Goal: Task Accomplishment & Management: Manage account settings

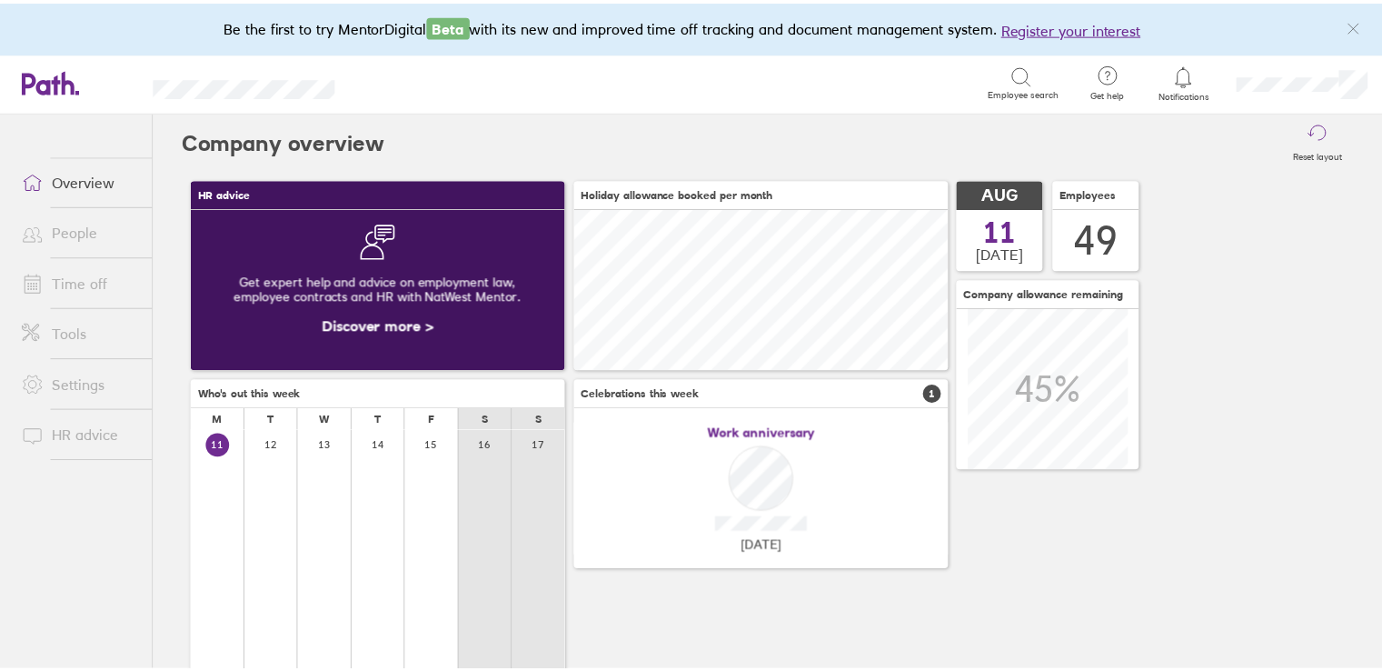
scroll to position [161, 378]
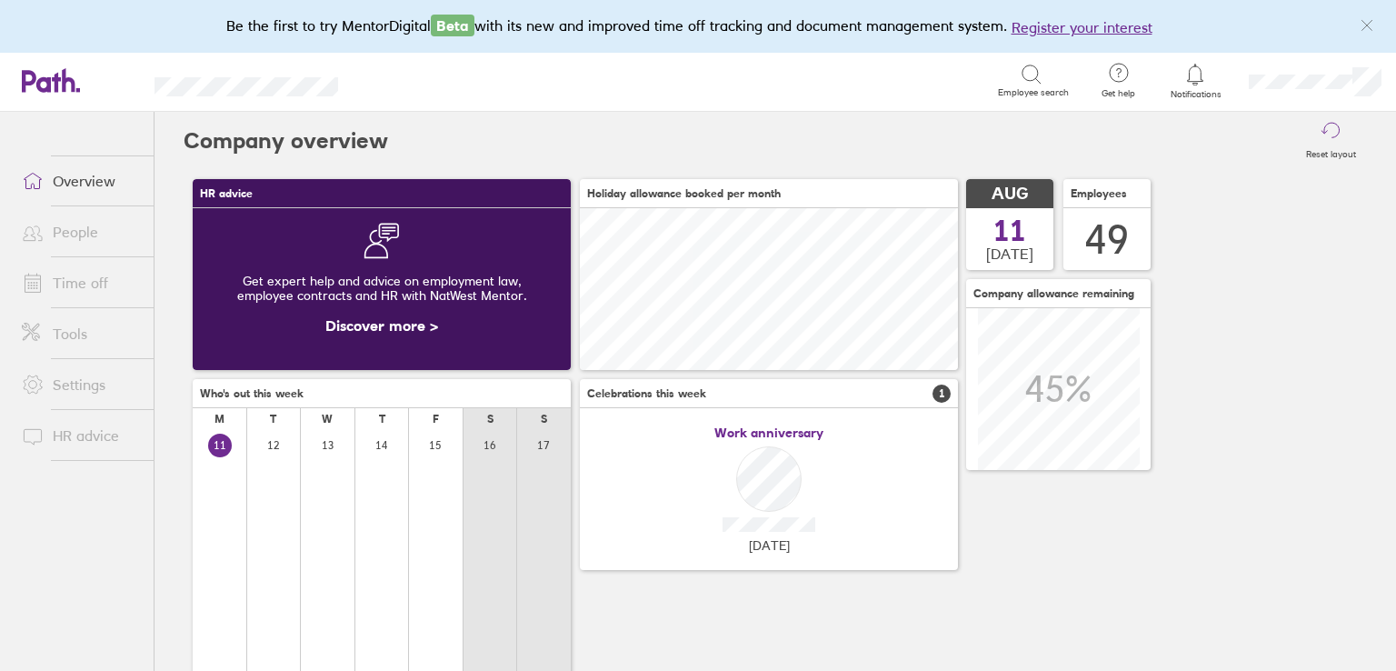
click at [90, 288] on link "Time off" at bounding box center [80, 282] width 146 height 36
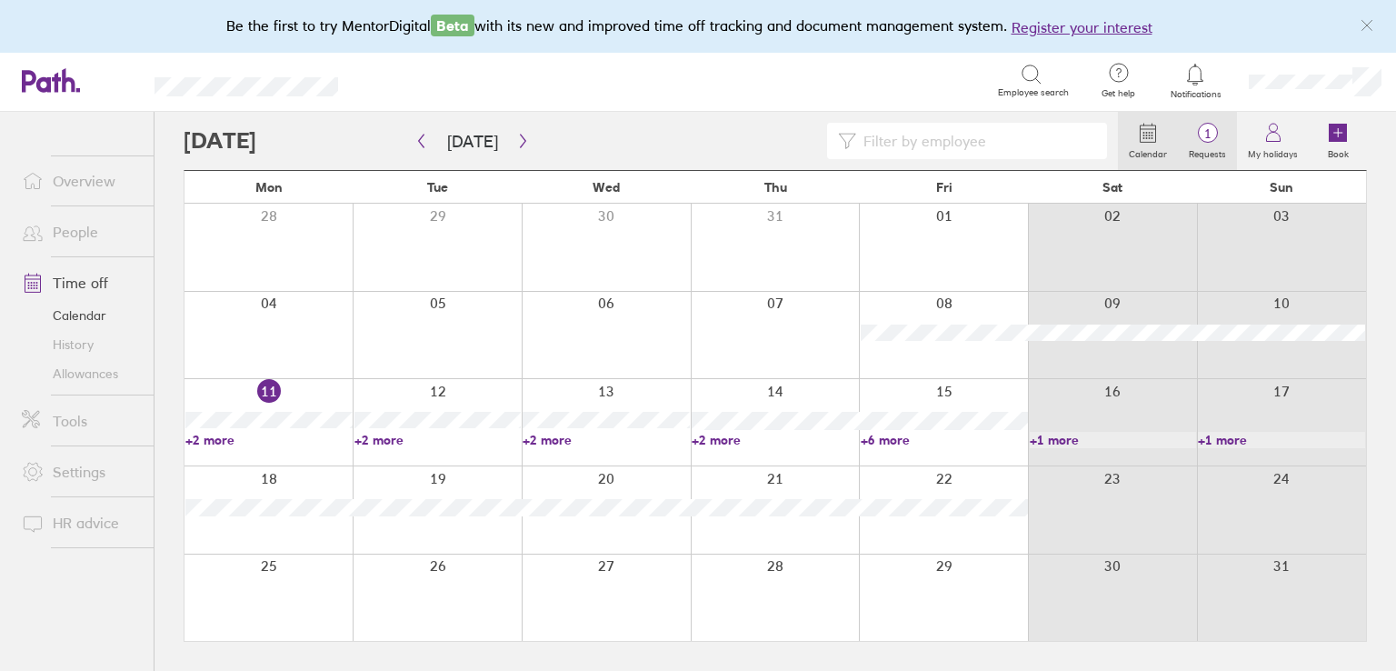
click at [1182, 129] on span "1" at bounding box center [1207, 133] width 59 height 15
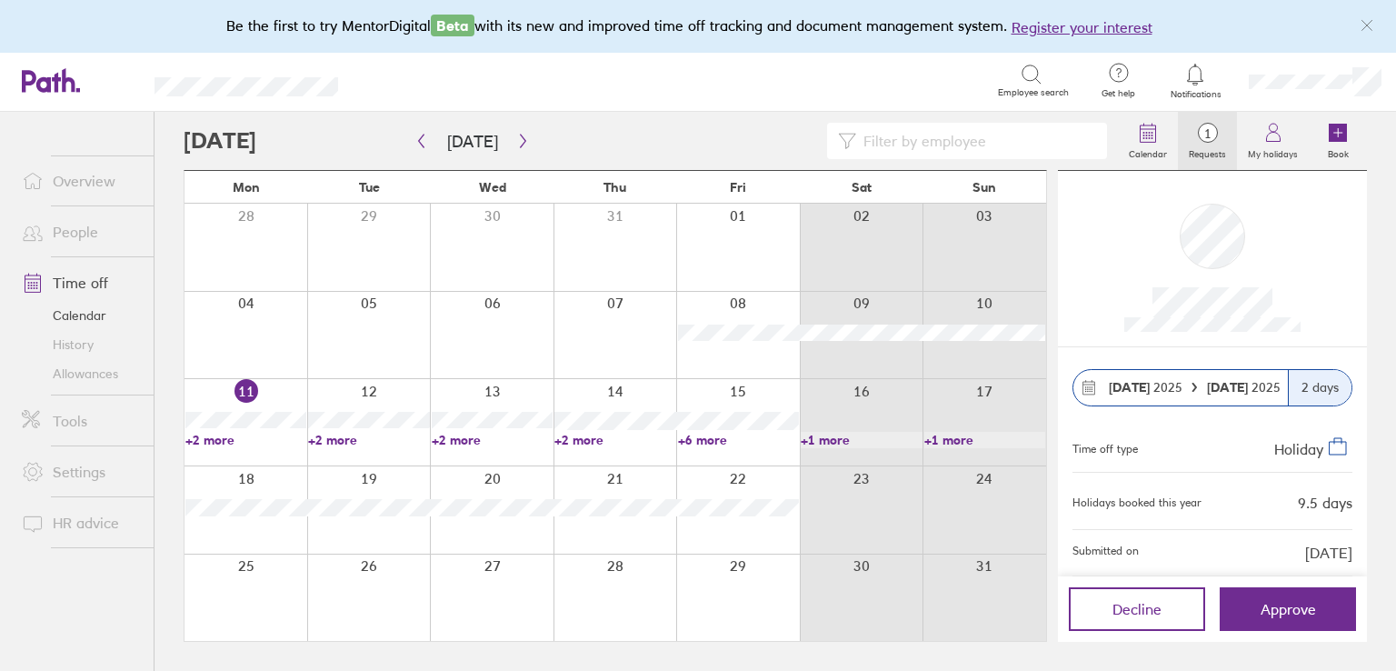
click at [1191, 154] on label "Requests" at bounding box center [1207, 152] width 59 height 16
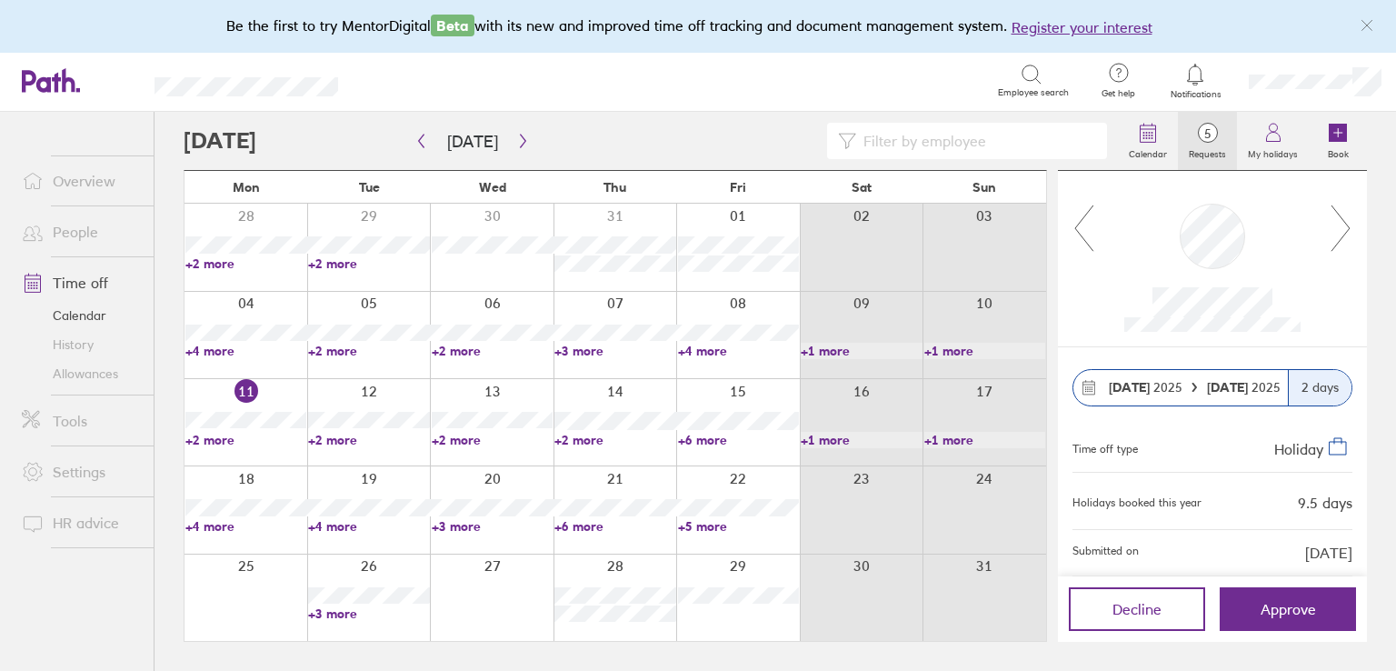
click at [1352, 236] on div at bounding box center [1212, 258] width 309 height 175
click at [1346, 226] on icon at bounding box center [1340, 228] width 23 height 49
click at [1345, 237] on icon at bounding box center [1340, 228] width 23 height 49
click at [709, 527] on link "+5 more" at bounding box center [738, 526] width 121 height 16
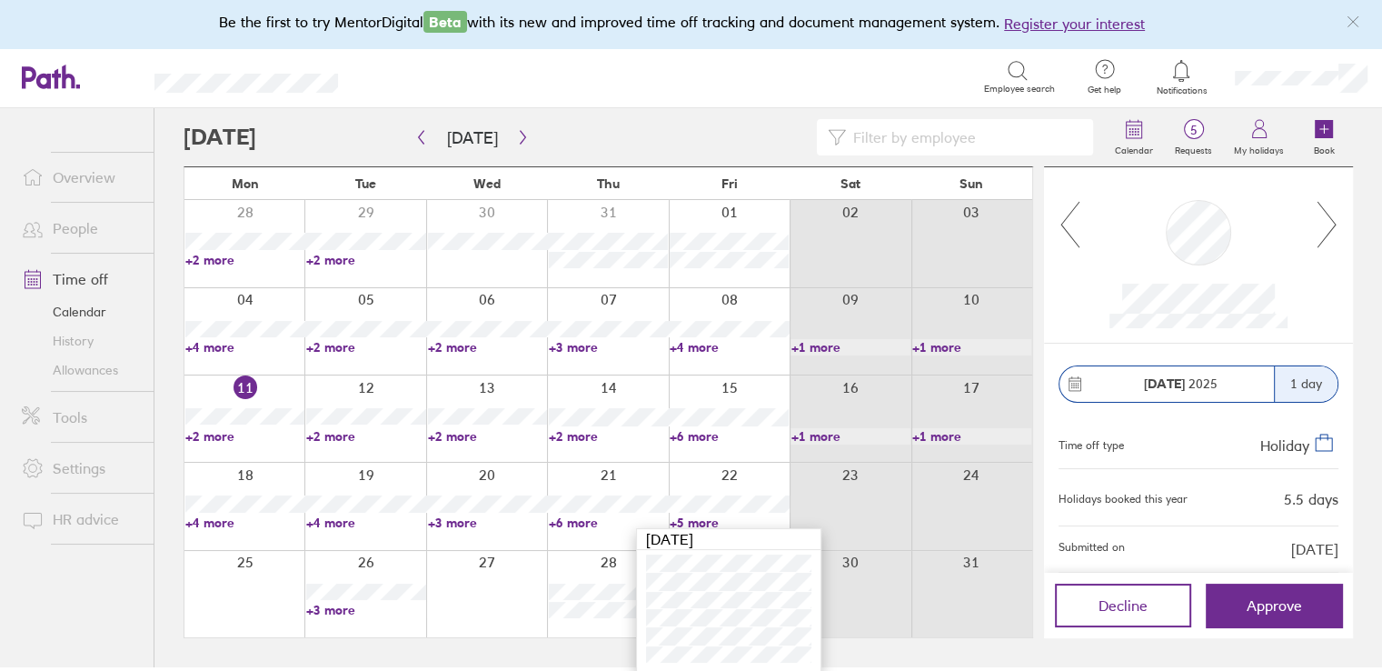
scroll to position [5, 0]
click at [1328, 216] on icon at bounding box center [1327, 223] width 23 height 49
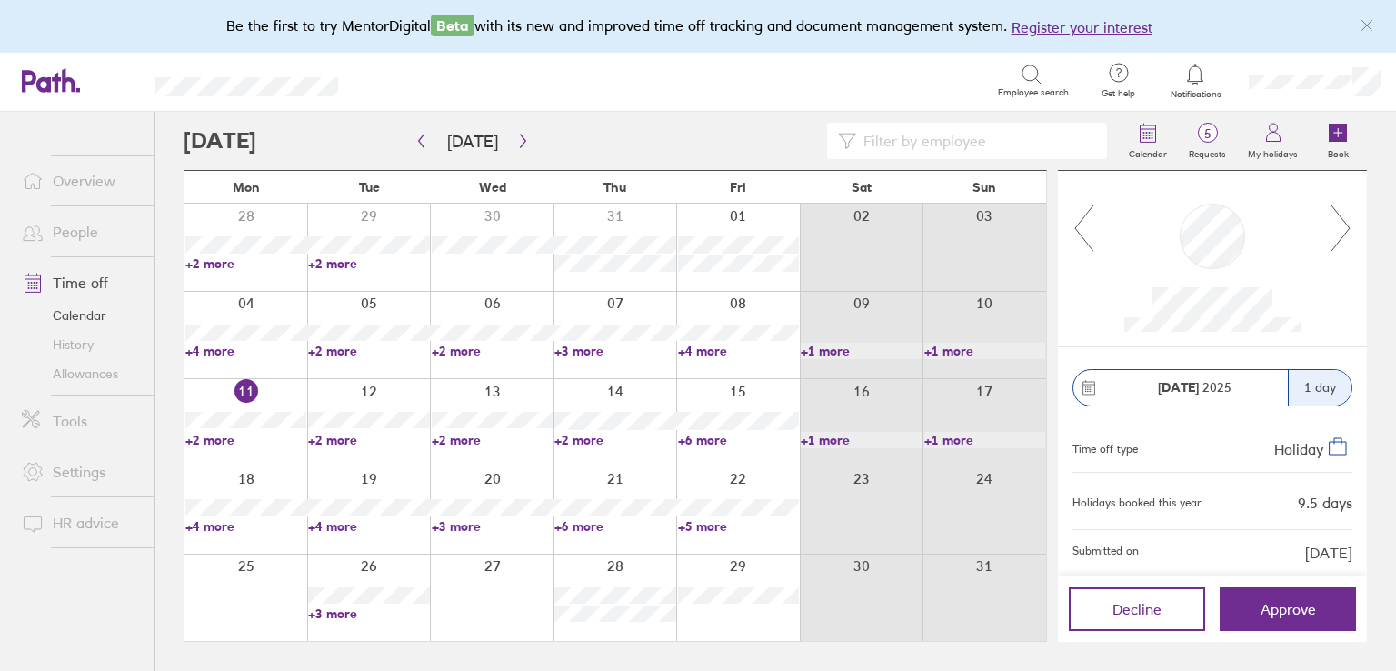
click at [1344, 228] on icon at bounding box center [1340, 228] width 23 height 49
click at [701, 527] on link "+5 more" at bounding box center [738, 526] width 121 height 16
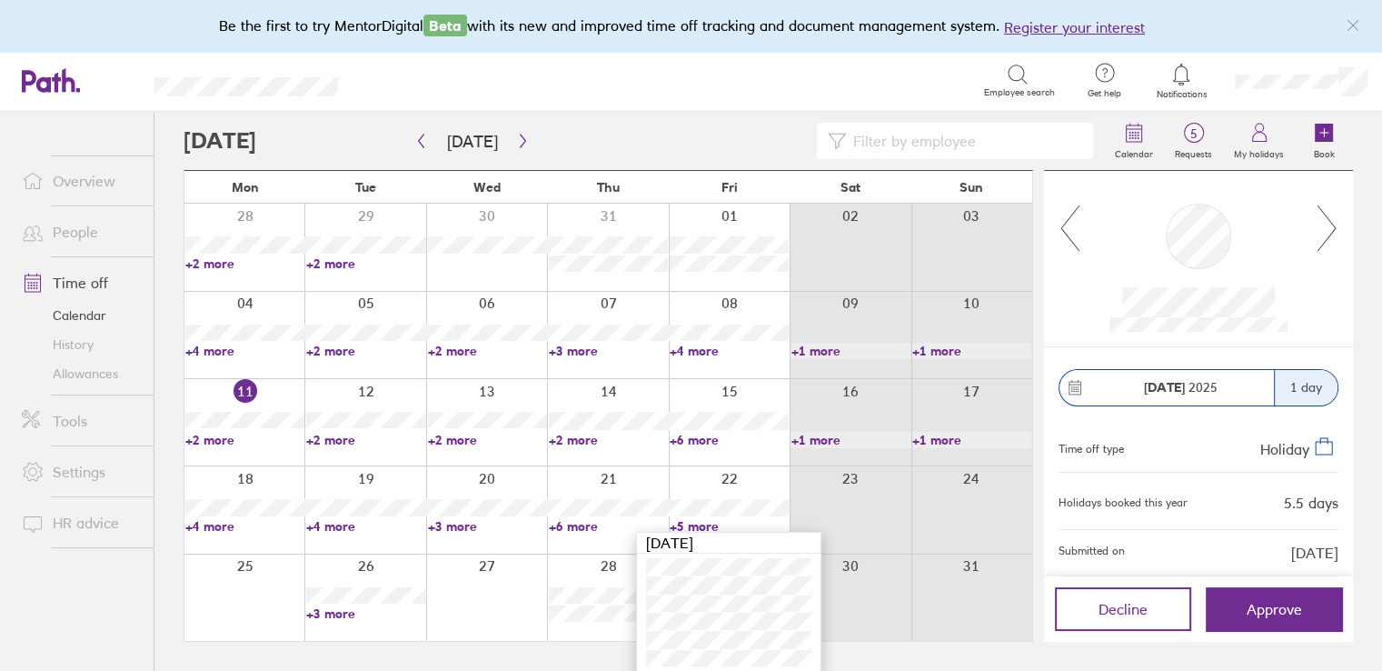
click at [557, 523] on link "+6 more" at bounding box center [608, 526] width 119 height 16
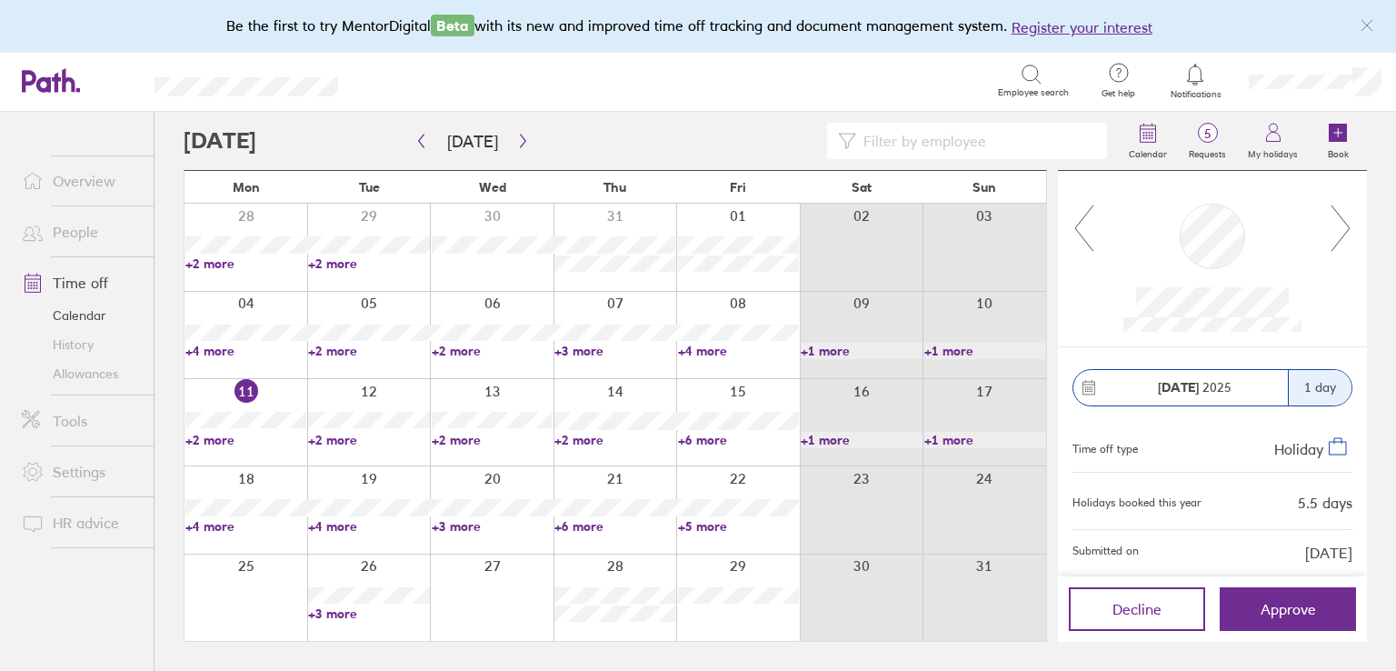
click at [572, 528] on link "+6 more" at bounding box center [614, 526] width 121 height 16
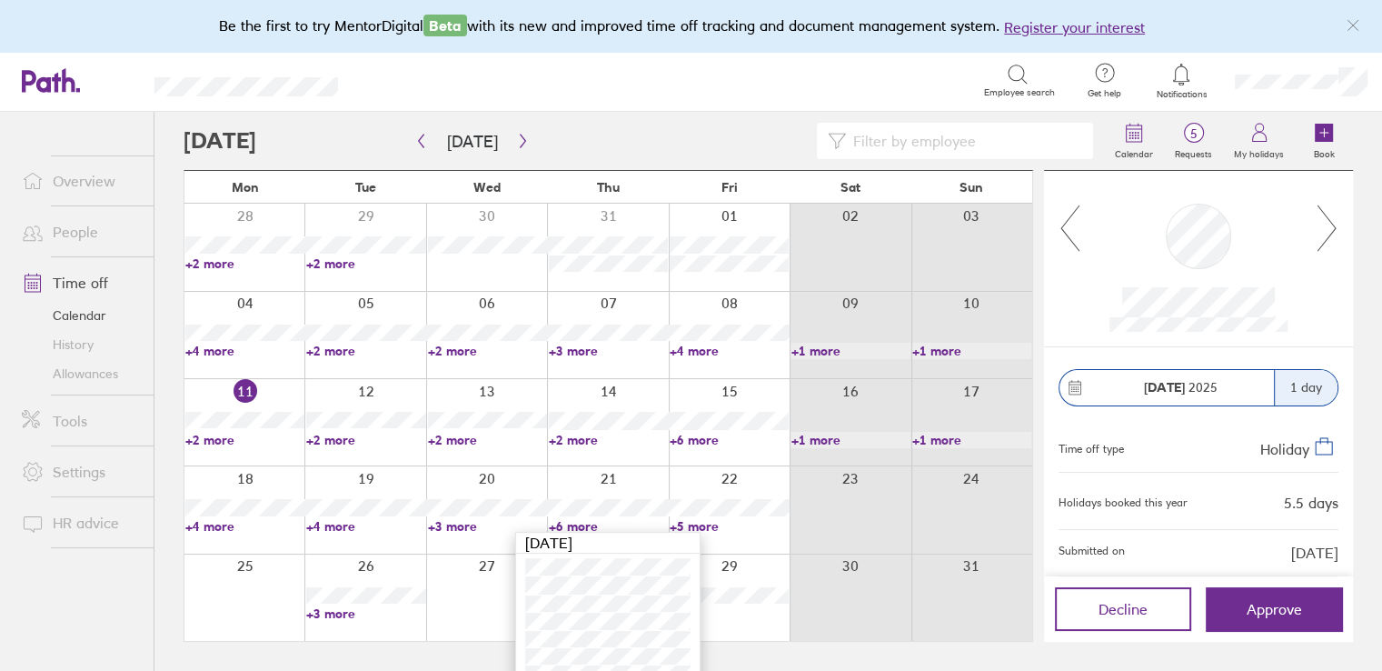
scroll to position [22, 0]
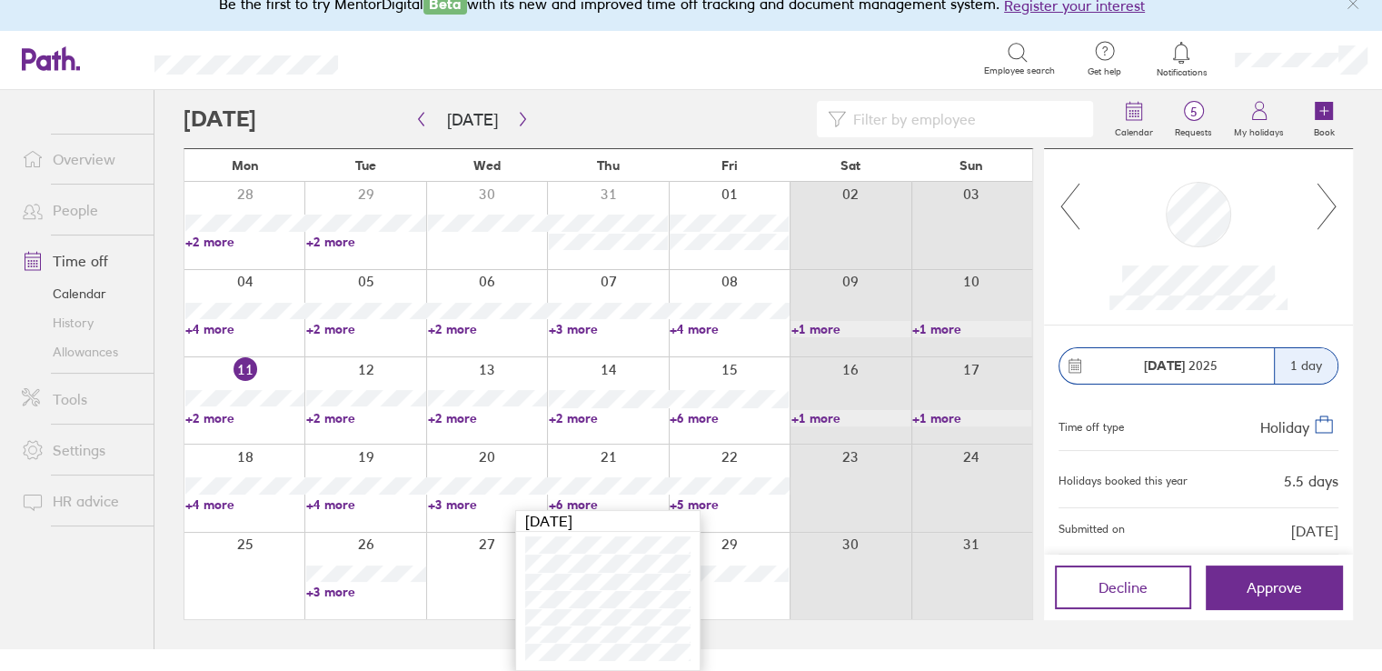
click at [451, 503] on link "+3 more" at bounding box center [487, 504] width 119 height 16
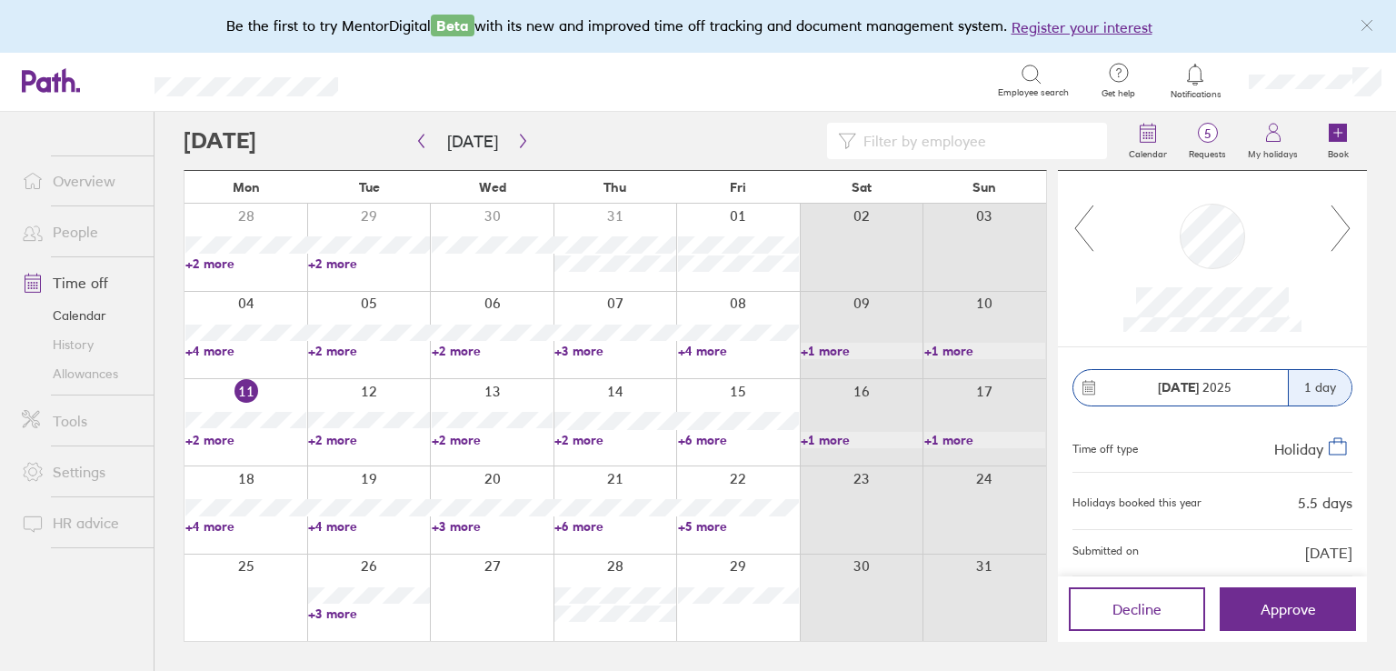
click at [463, 521] on link "+3 more" at bounding box center [492, 526] width 121 height 16
click at [465, 525] on link "+3 more" at bounding box center [492, 526] width 121 height 16
click at [833, 440] on link "+1 more" at bounding box center [861, 440] width 121 height 16
click at [702, 437] on link "+6 more" at bounding box center [738, 440] width 121 height 16
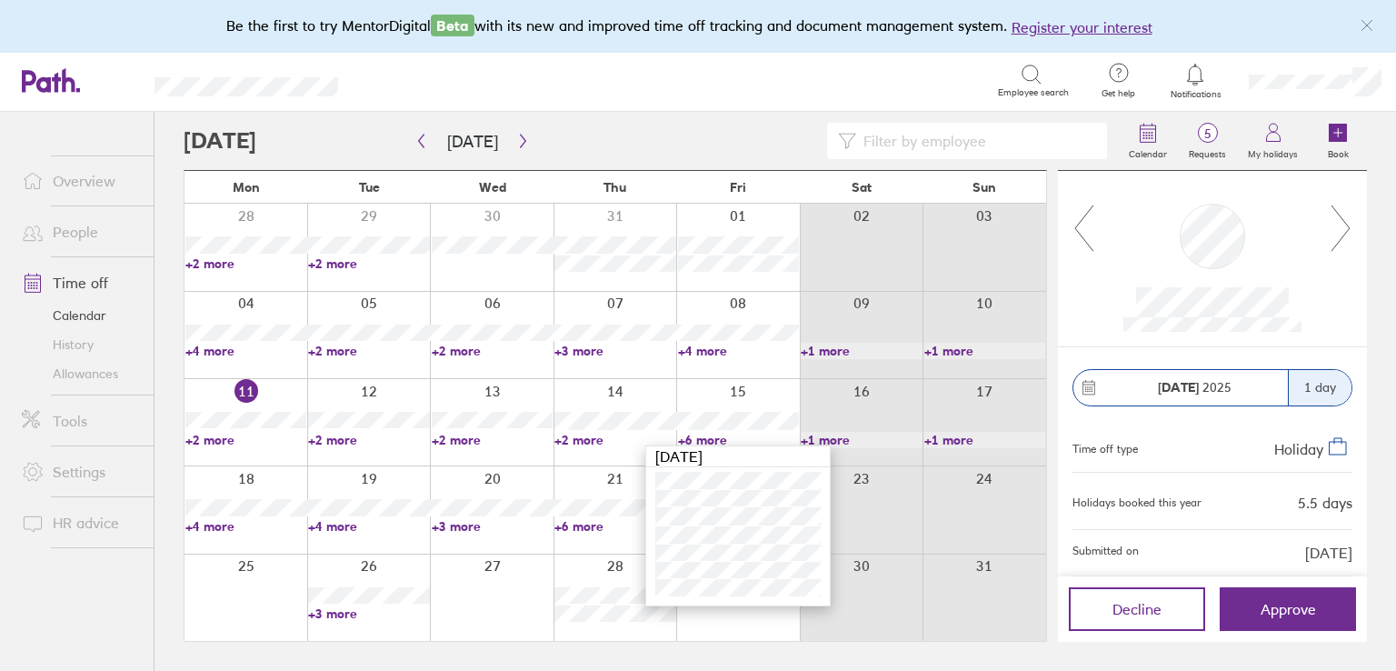
click at [325, 609] on link "+3 more" at bounding box center [368, 613] width 121 height 16
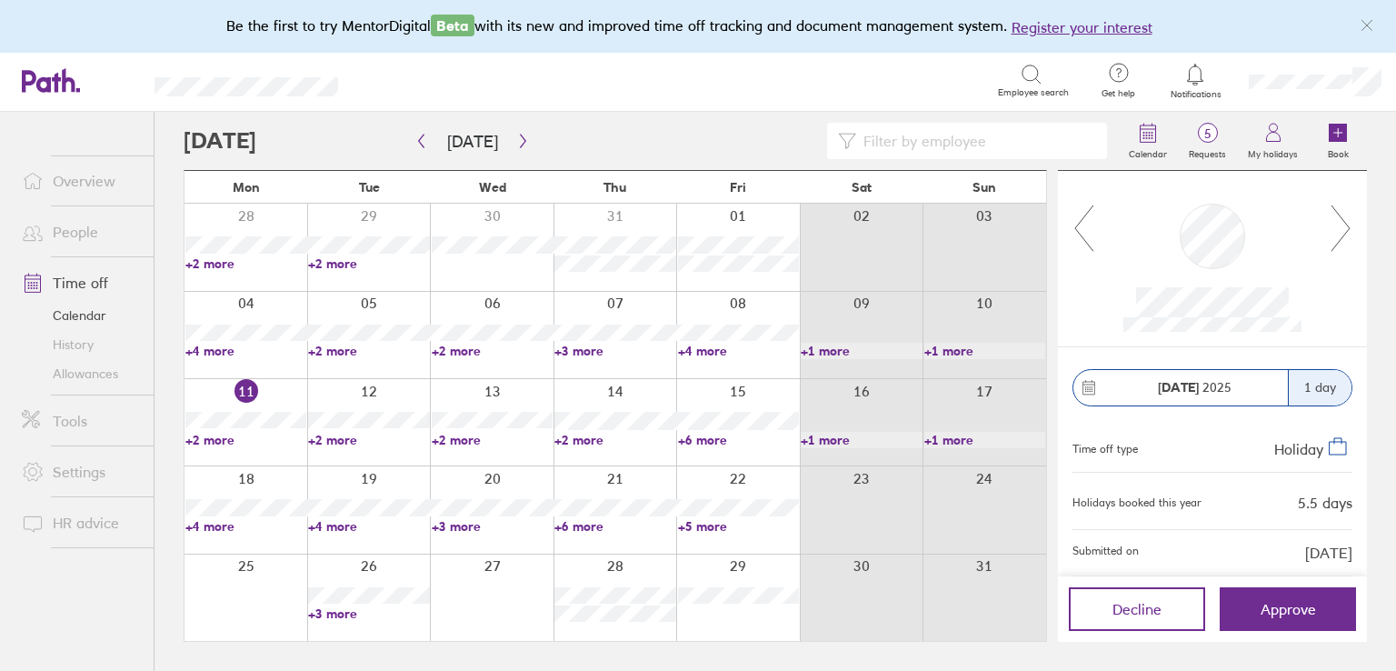
click at [325, 614] on link "+3 more" at bounding box center [368, 613] width 121 height 16
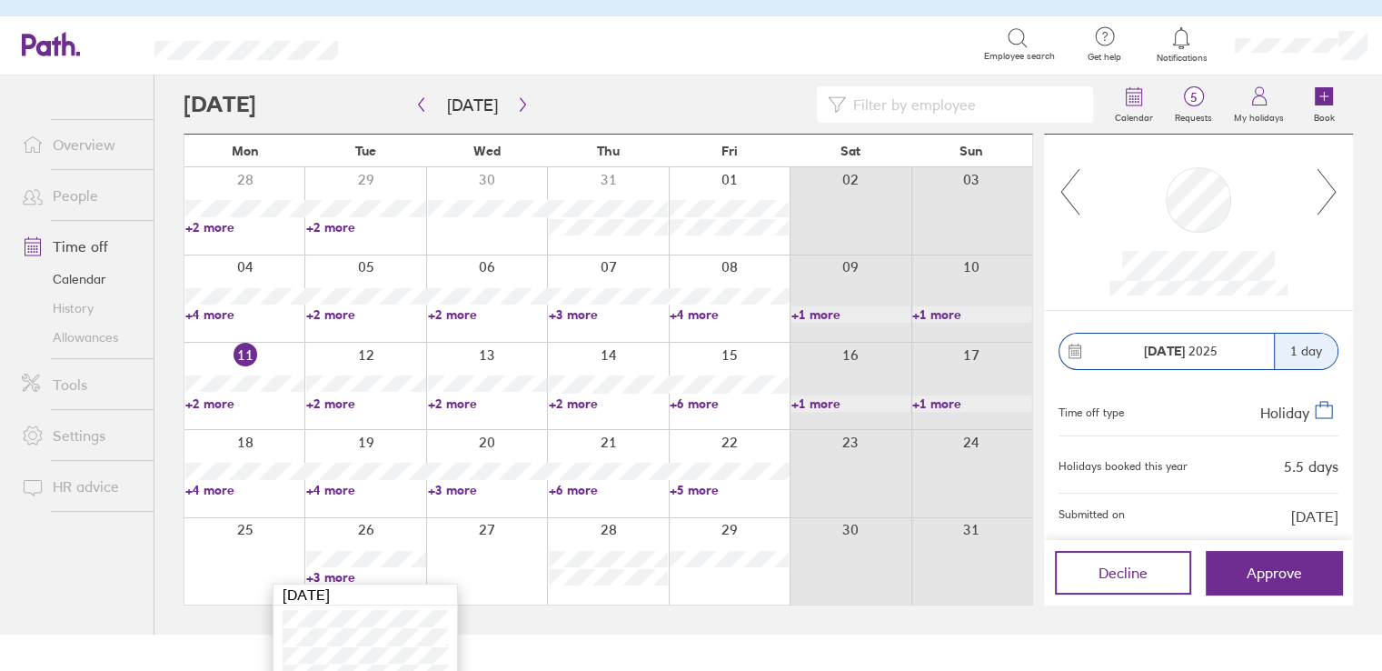
scroll to position [56, 0]
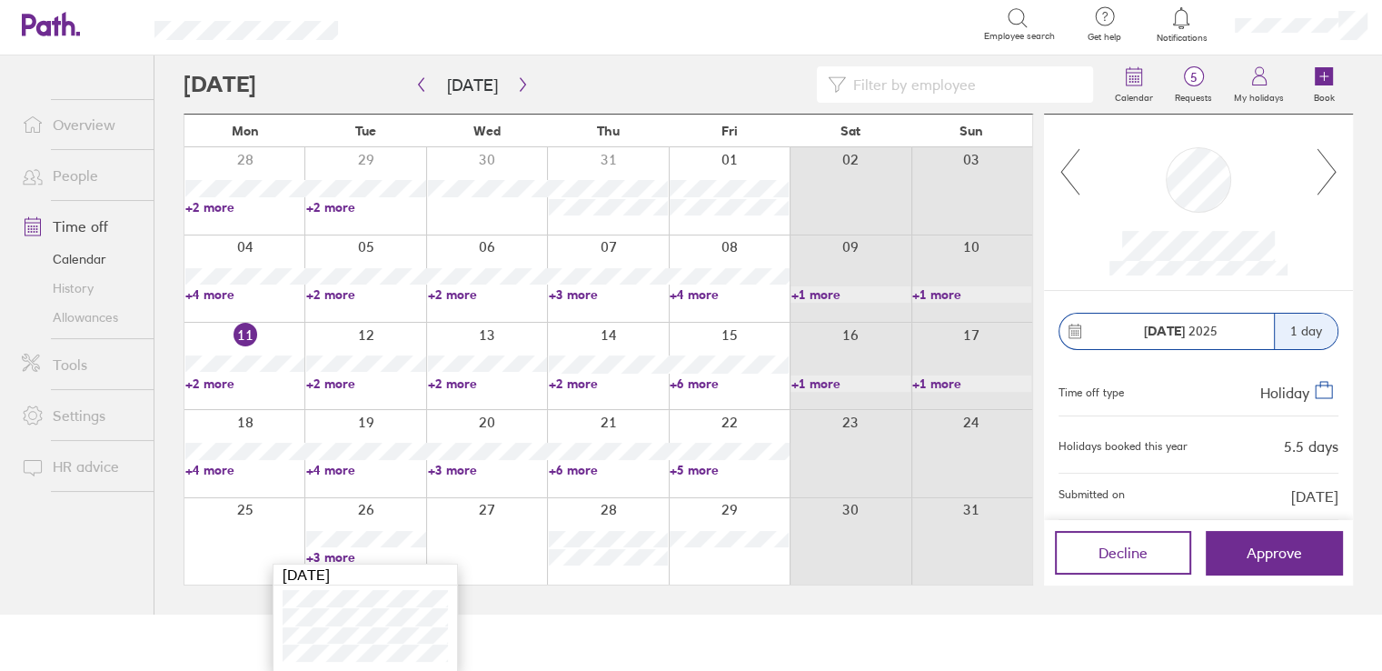
click at [596, 614] on html "Be the first to try MentorDigital Beta with its new and improved time off track…" at bounding box center [691, 279] width 1382 height 671
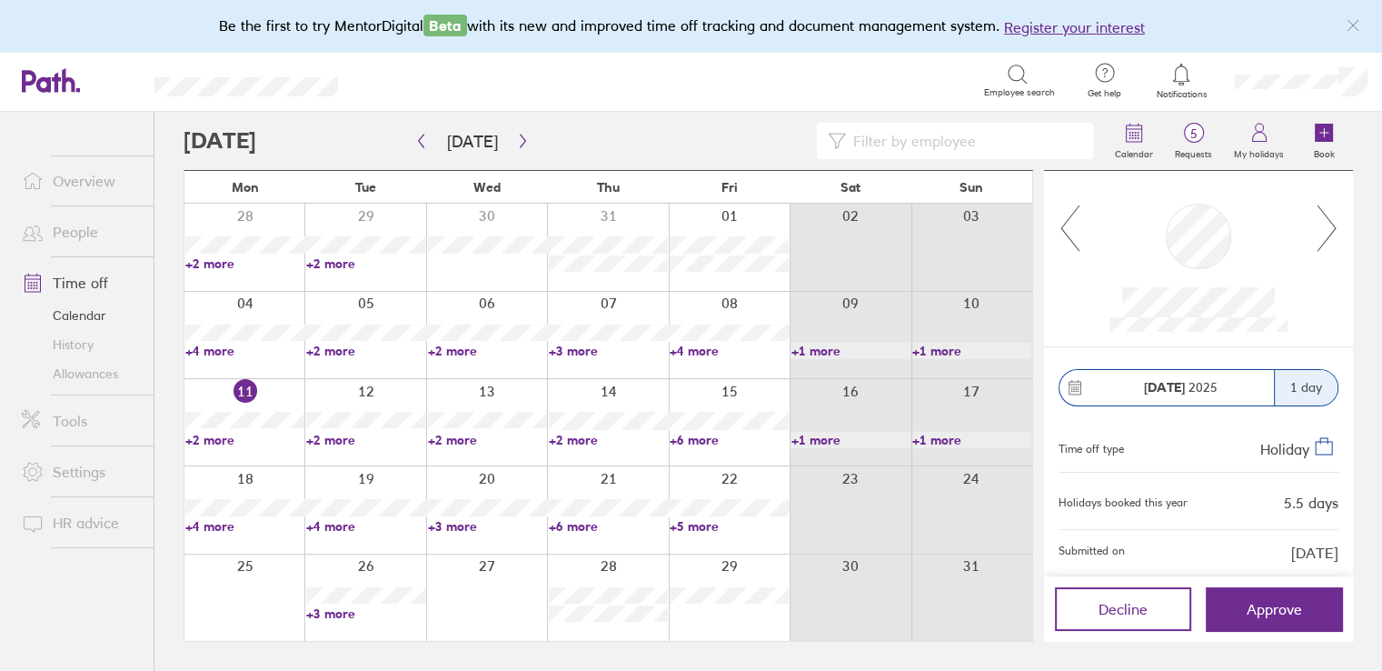
scroll to position [0, 0]
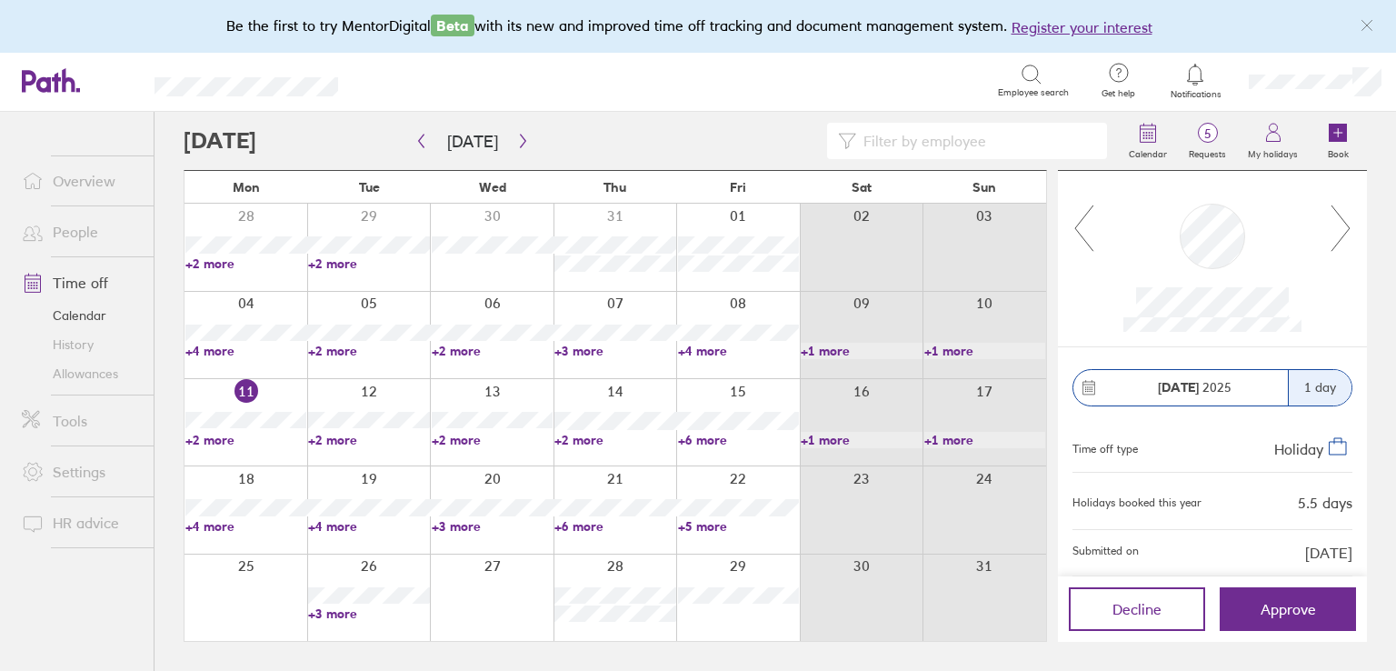
click at [218, 523] on link "+4 more" at bounding box center [245, 526] width 121 height 16
click at [344, 525] on link "+4 more" at bounding box center [368, 526] width 121 height 16
click at [342, 523] on link "+4 more" at bounding box center [368, 526] width 121 height 16
click at [563, 656] on main "[DATE] [DATE] Mon Tue Wed Thu Fri Sat Sun 28 29 30 31 01 02 03 +2 more +2 more …" at bounding box center [775, 391] width 1183 height 559
click at [447, 523] on link "+3 more" at bounding box center [492, 526] width 121 height 16
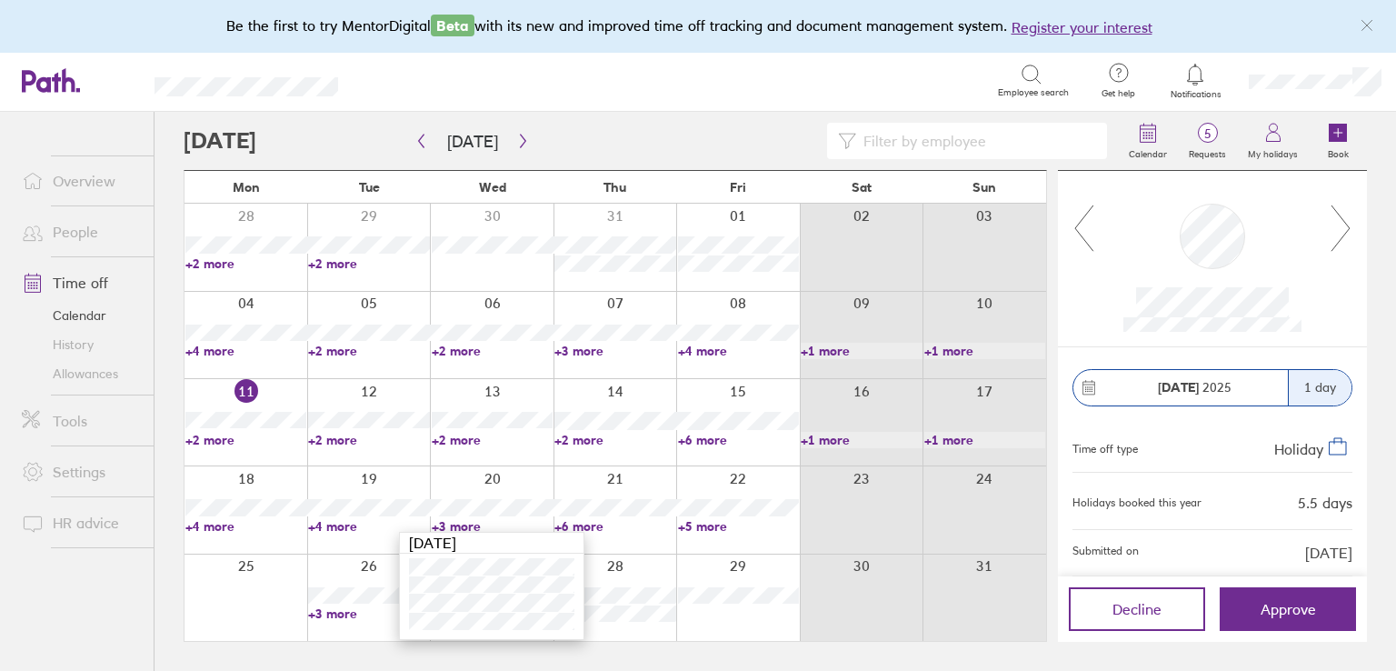
click at [124, 596] on ul "Overview People Time off Calendar History Allowances Tools Settings HR advice" at bounding box center [77, 361] width 154 height 499
click at [325, 615] on link "+3 more" at bounding box center [368, 613] width 121 height 16
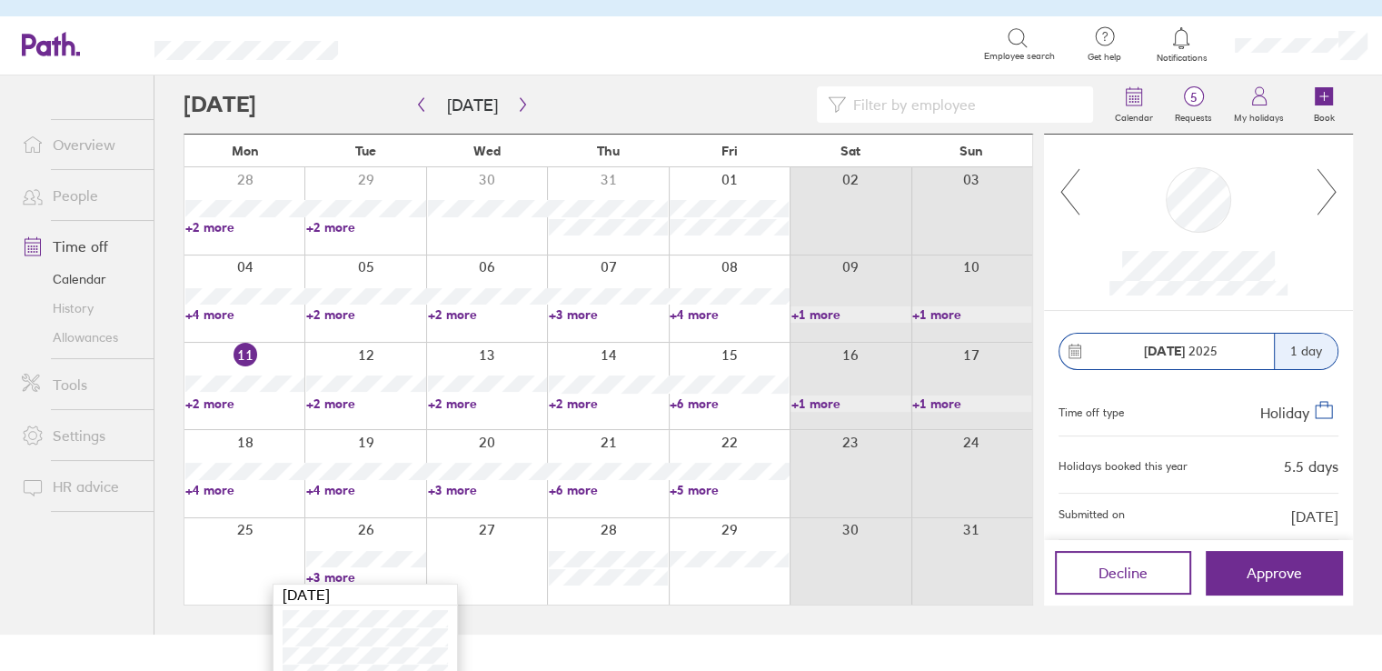
scroll to position [56, 0]
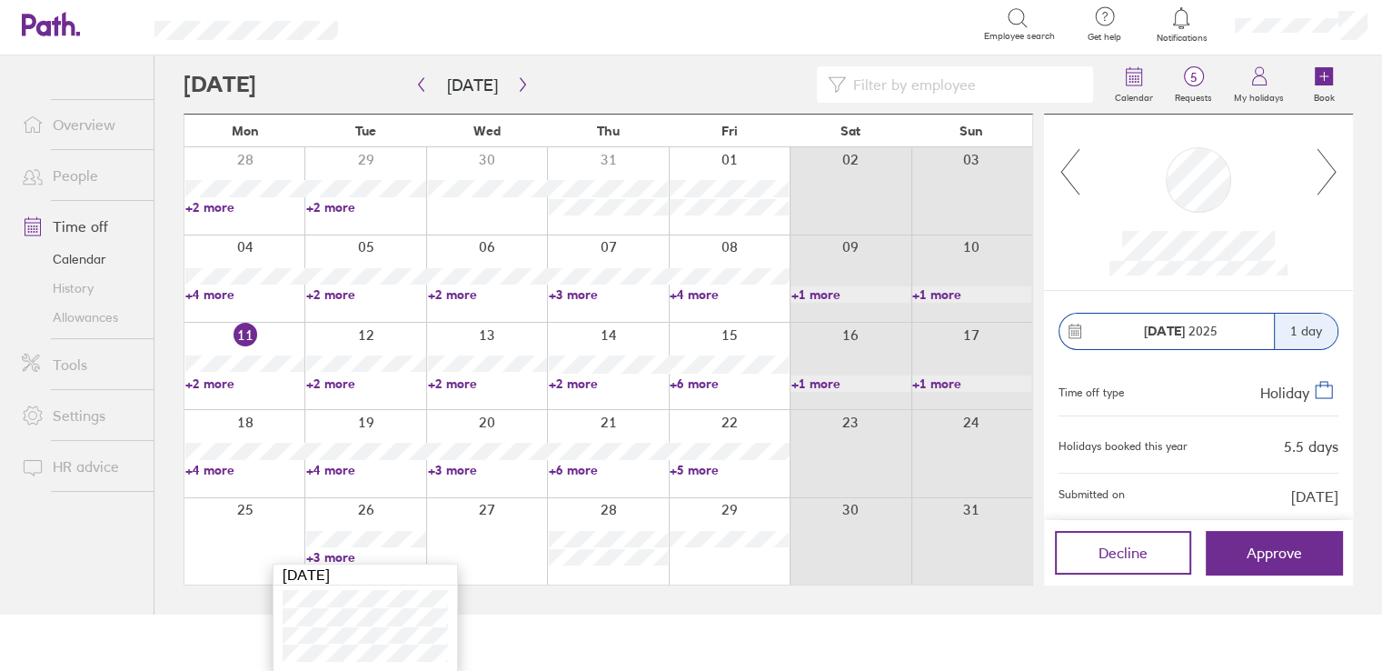
click at [442, 467] on link "+3 more" at bounding box center [487, 470] width 119 height 16
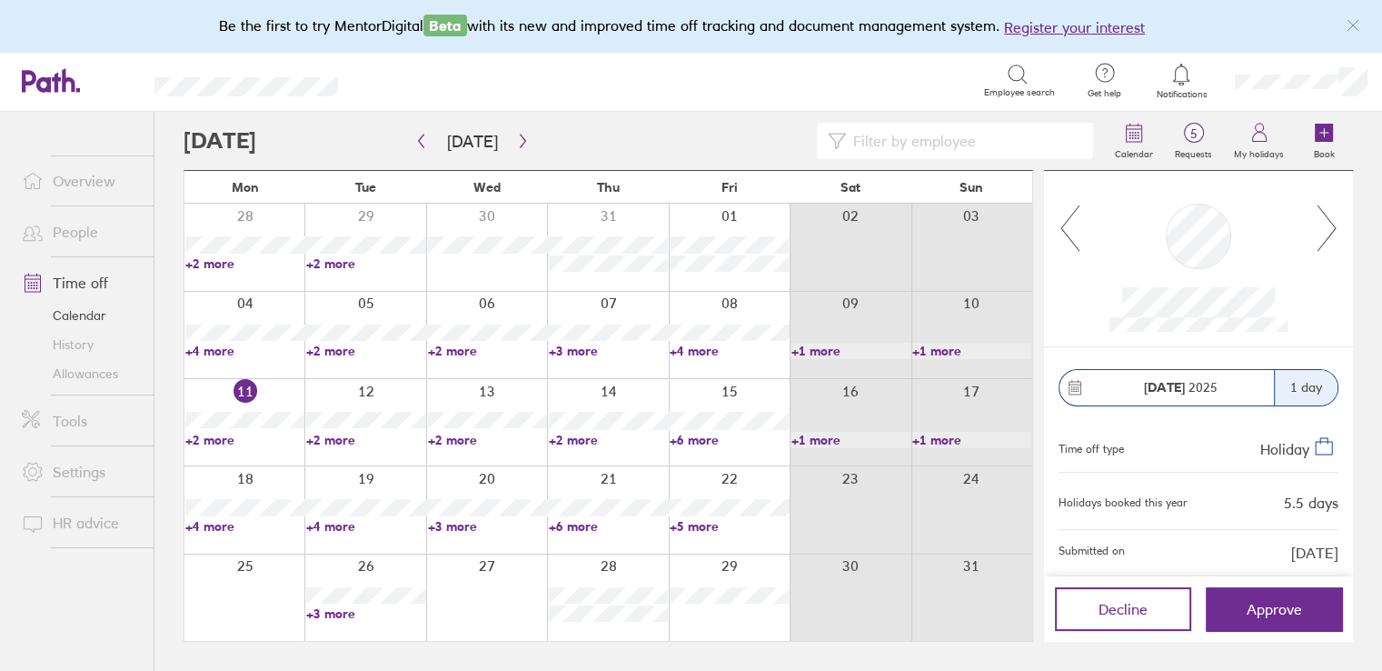
scroll to position [0, 0]
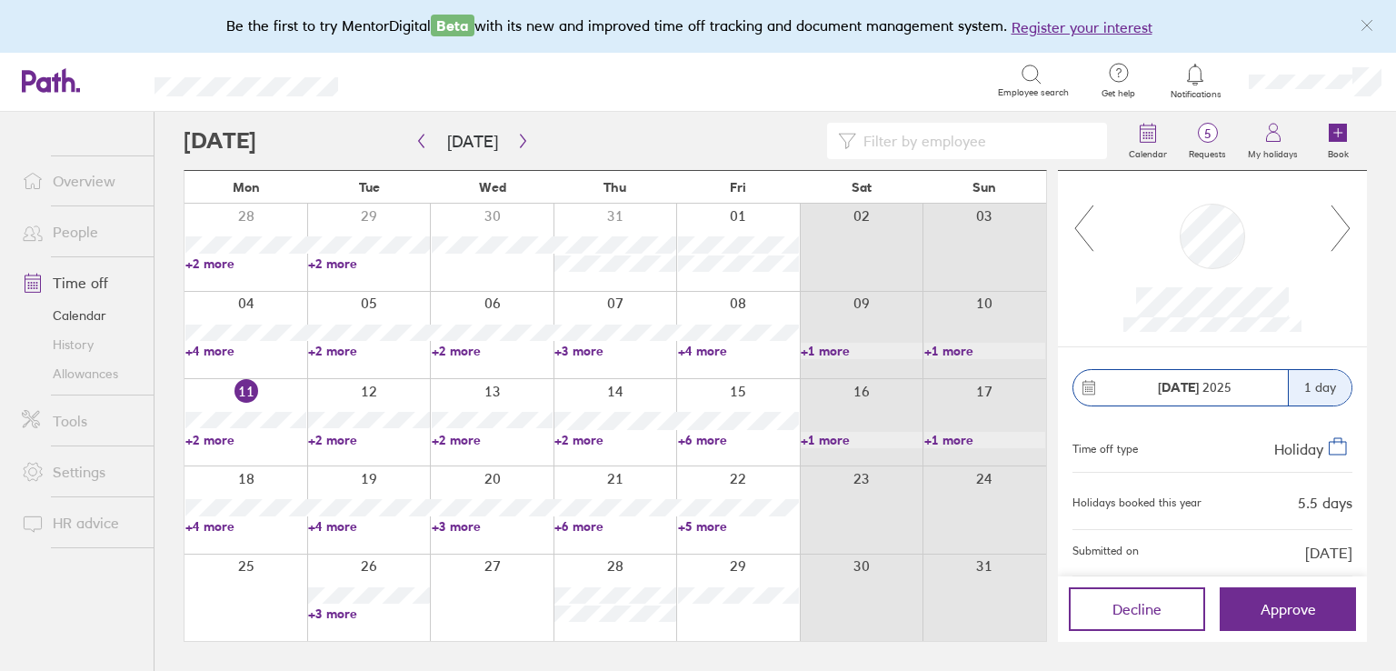
click at [692, 521] on link "+5 more" at bounding box center [738, 526] width 121 height 16
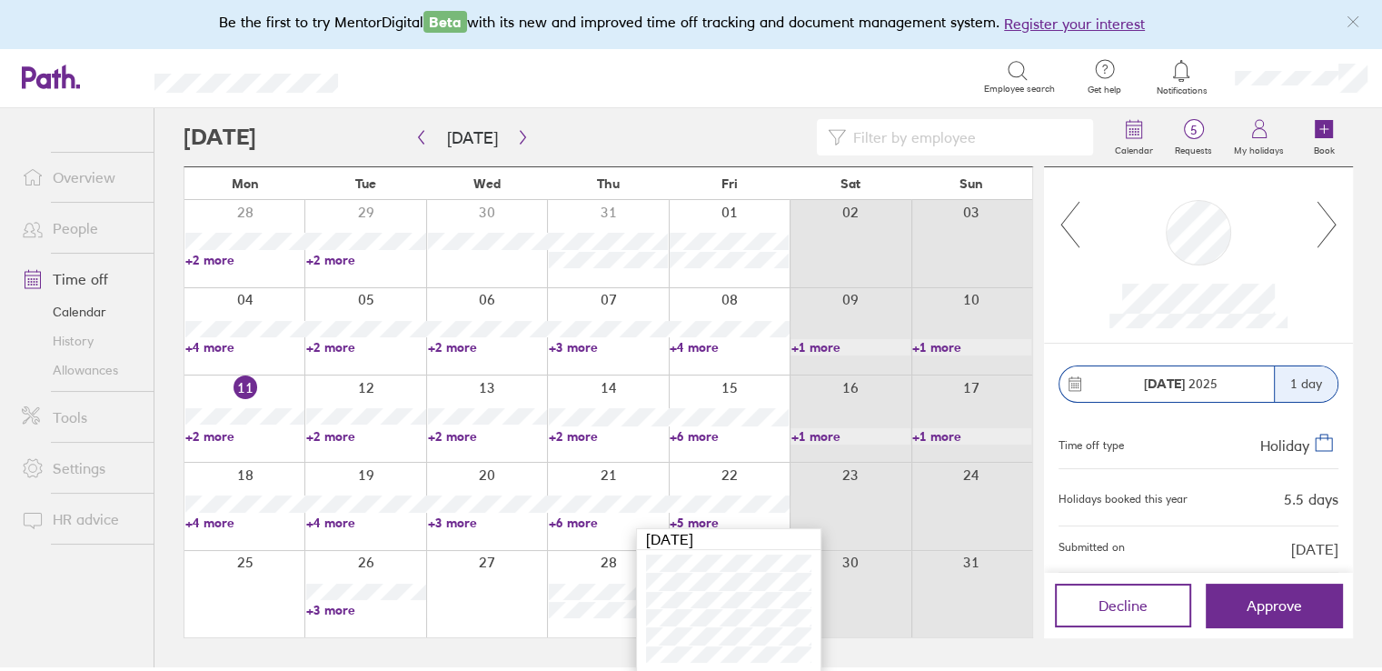
scroll to position [5, 0]
click at [453, 517] on link "+3 more" at bounding box center [487, 521] width 119 height 16
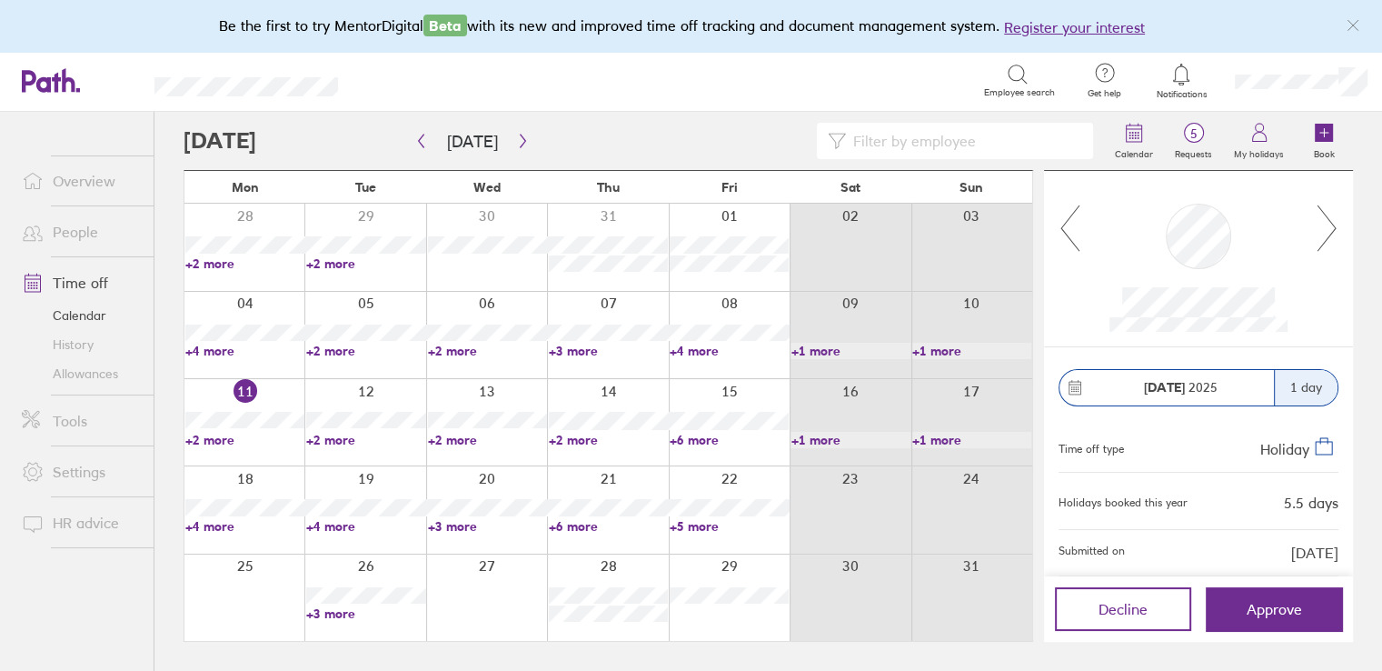
scroll to position [0, 0]
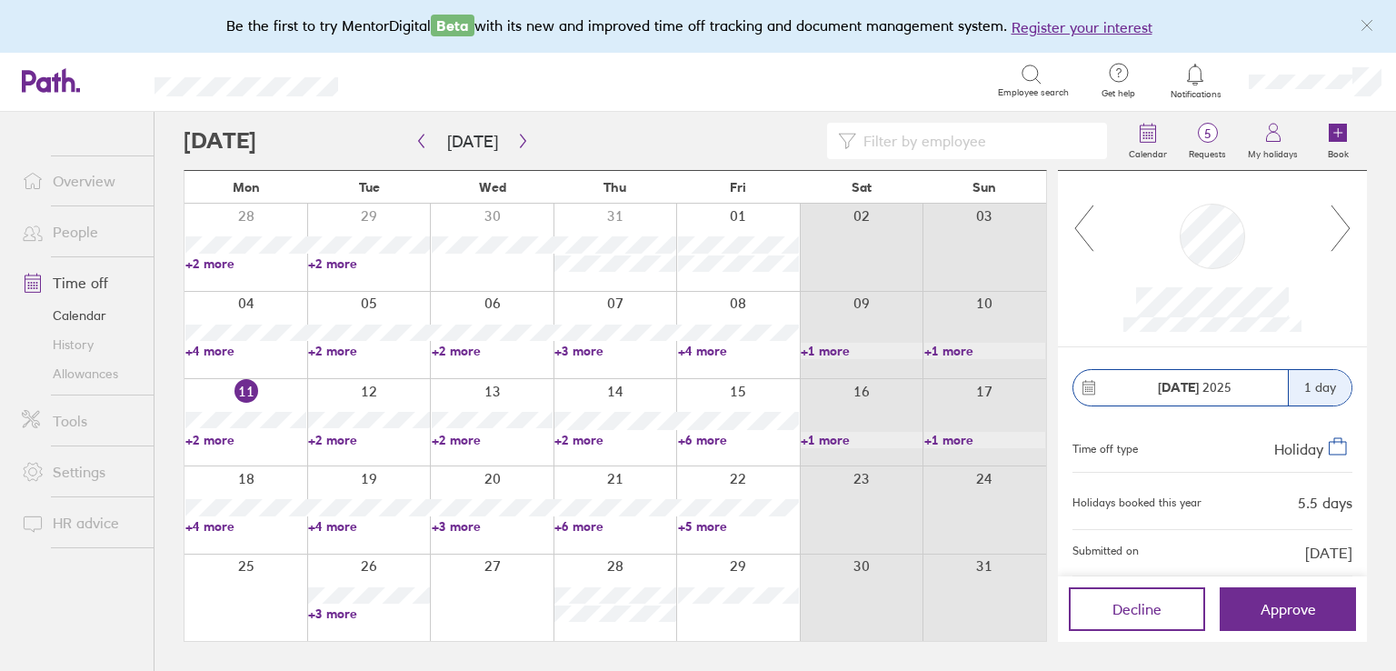
click at [456, 523] on link "+3 more" at bounding box center [492, 526] width 121 height 16
click at [593, 524] on link "+6 more" at bounding box center [614, 526] width 121 height 16
click at [589, 523] on link "+6 more" at bounding box center [614, 526] width 121 height 16
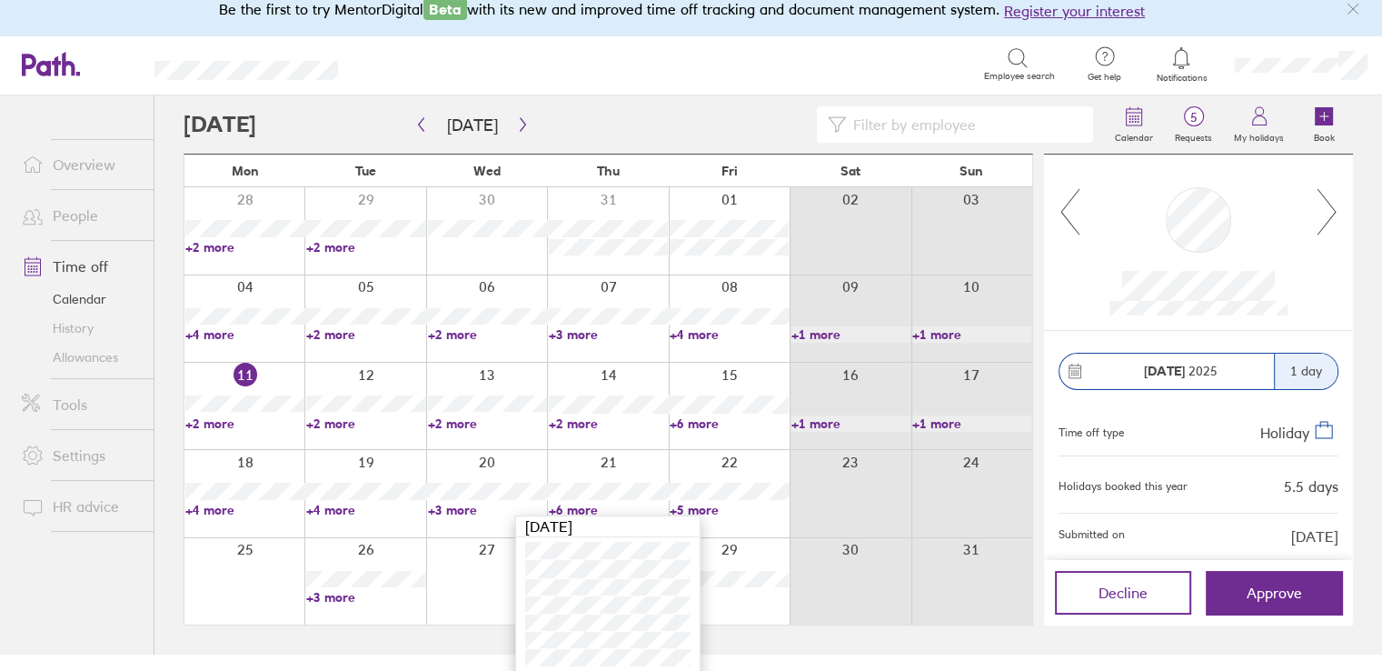
scroll to position [22, 0]
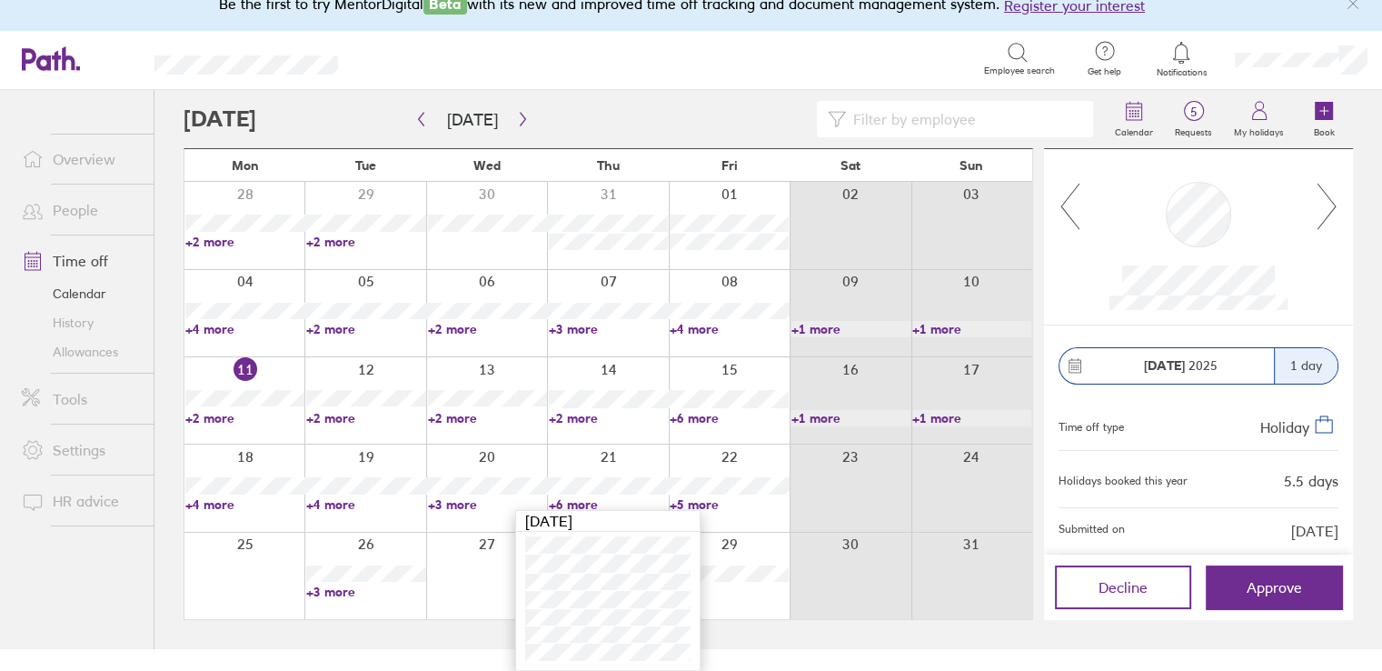
click at [760, 633] on main "[DATE] [DATE] Mon Tue Wed Thu Fri Sat Sun 28 29 30 31 01 02 03 +2 more +2 more …" at bounding box center [769, 369] width 1170 height 559
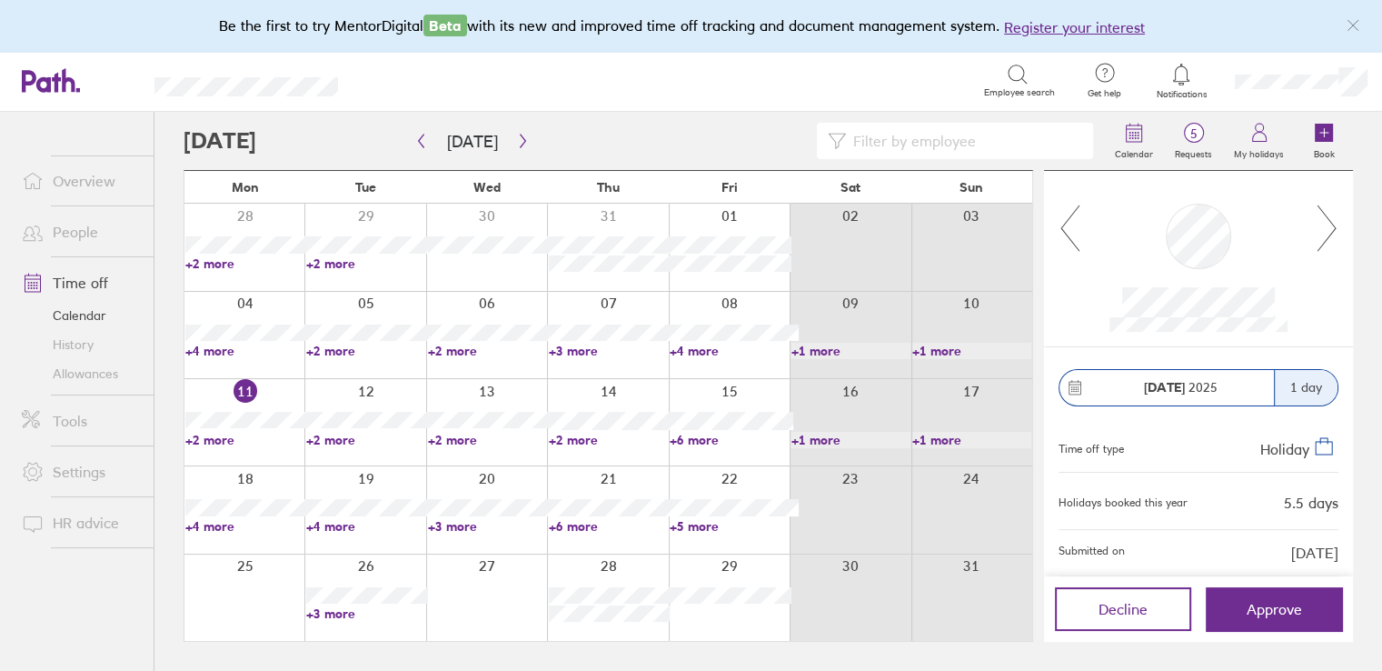
scroll to position [0, 0]
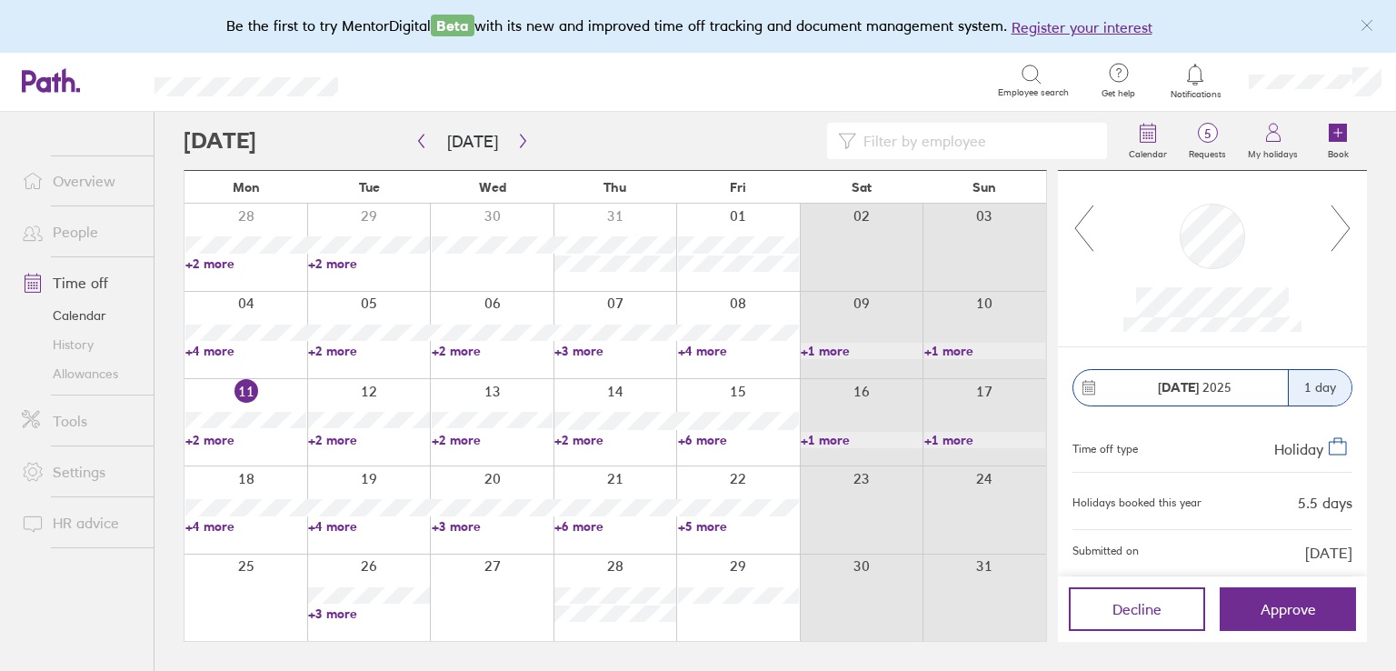
click at [709, 521] on link "+5 more" at bounding box center [738, 526] width 121 height 16
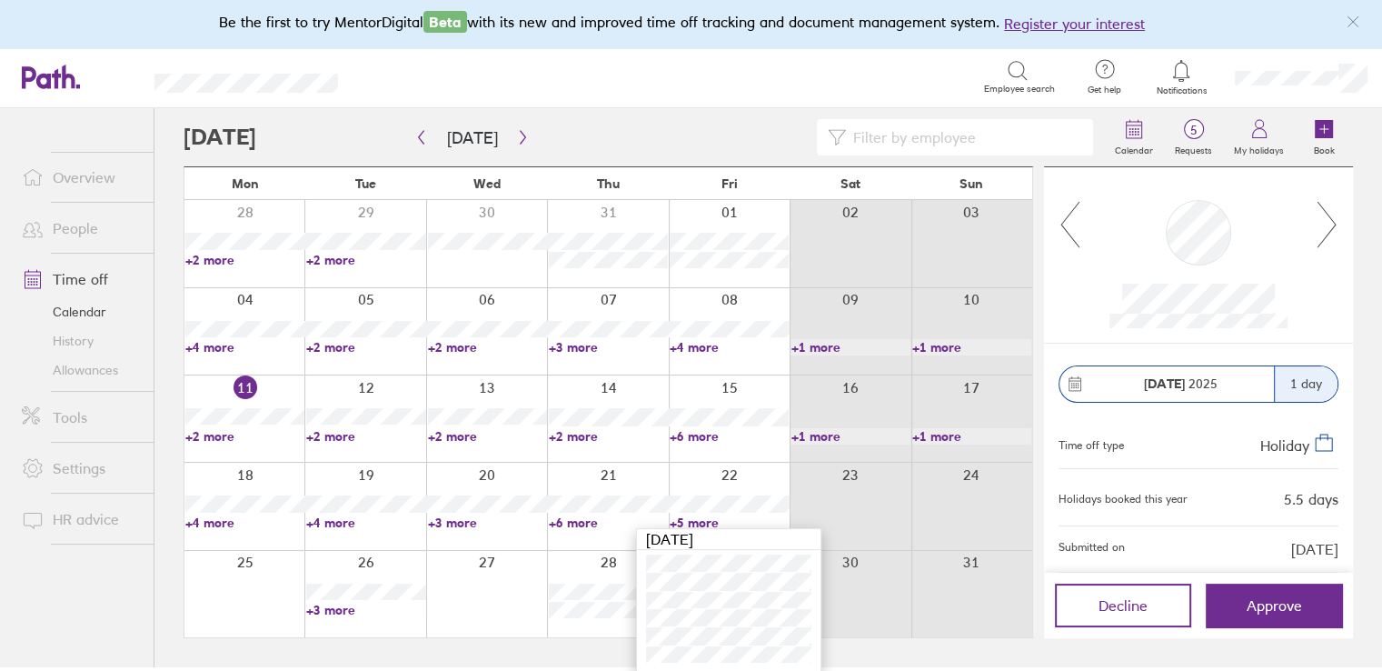
scroll to position [5, 0]
click at [591, 134] on div at bounding box center [644, 136] width 921 height 36
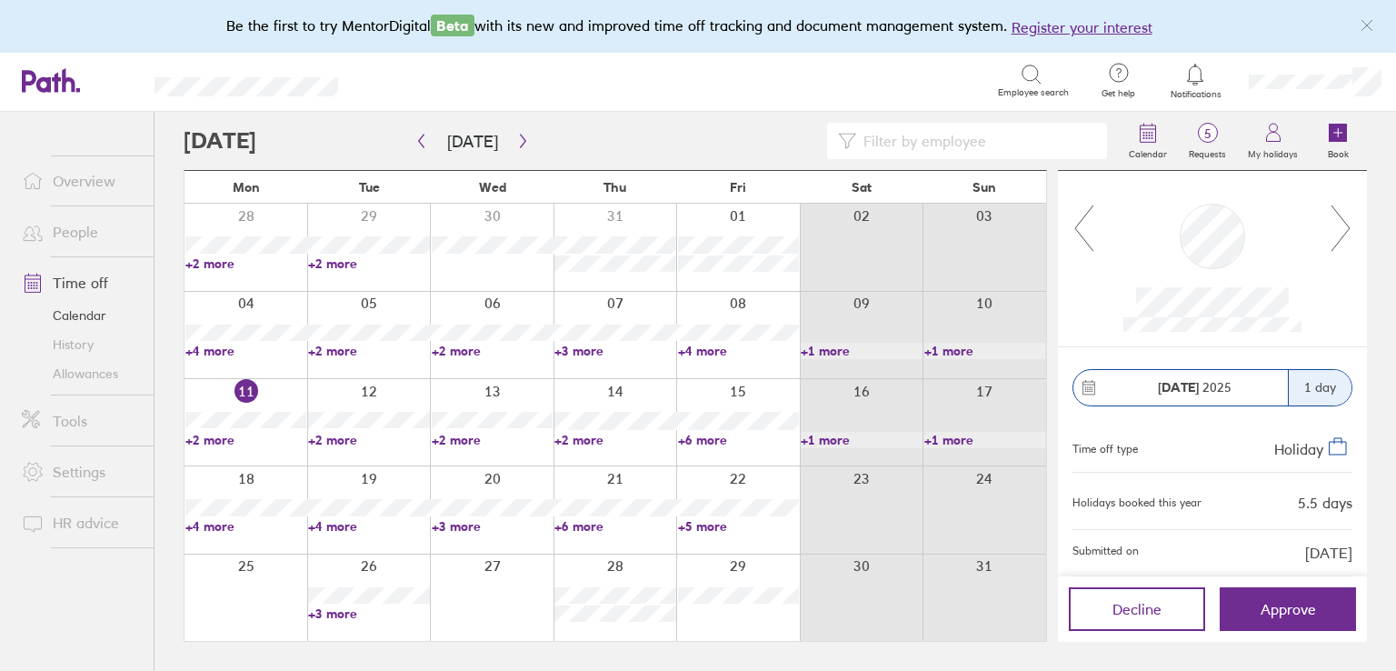
click at [689, 523] on link "+5 more" at bounding box center [738, 526] width 121 height 16
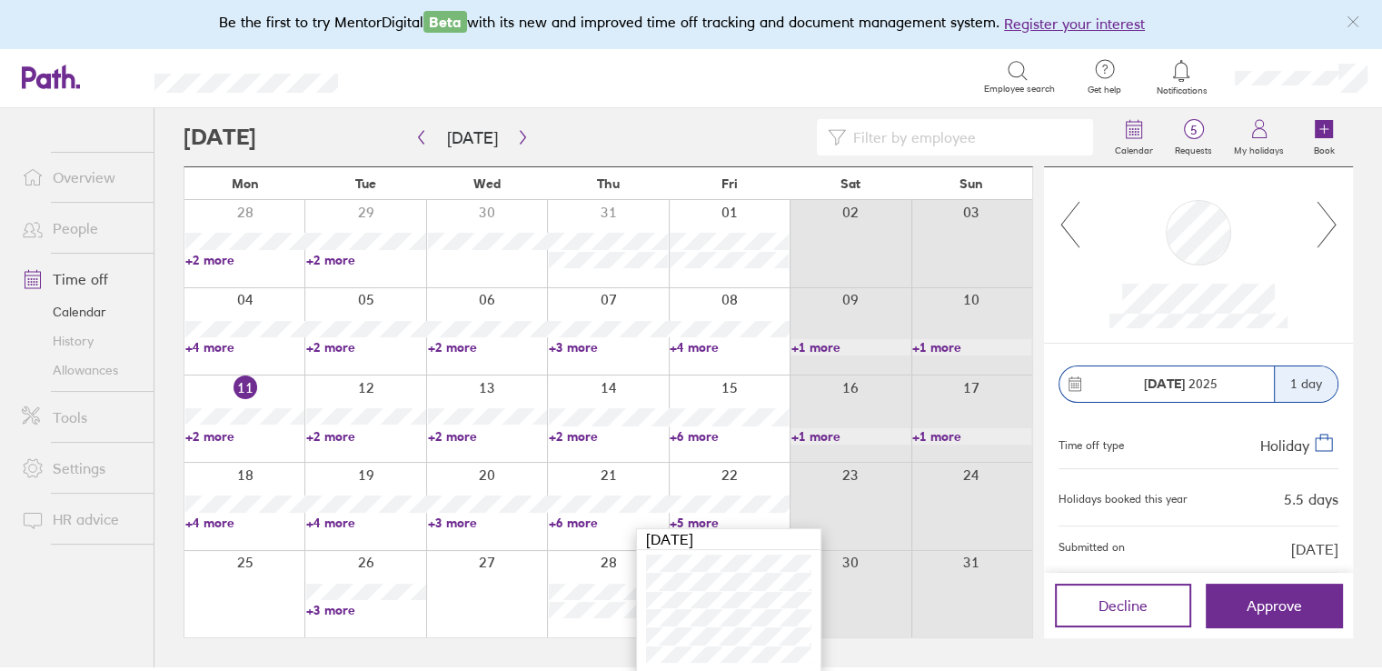
scroll to position [5, 0]
click at [1284, 596] on span "Approve" at bounding box center [1274, 604] width 55 height 16
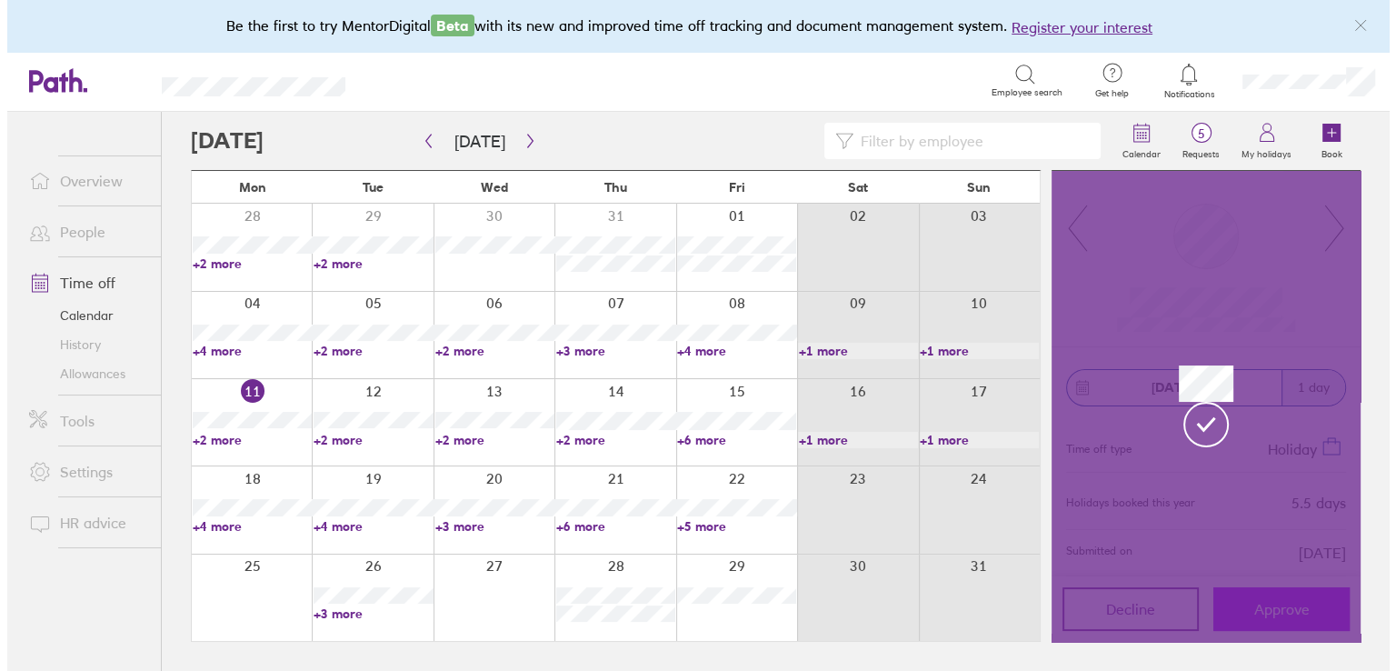
scroll to position [0, 0]
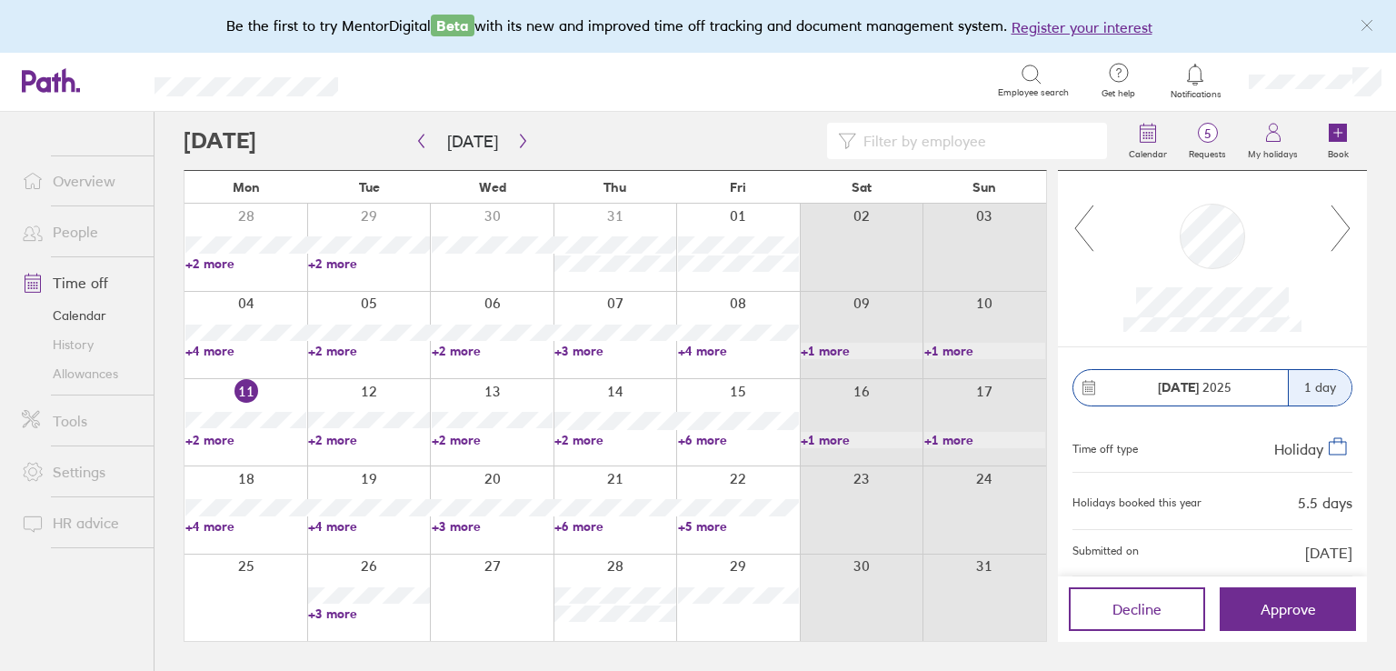
click at [715, 525] on link "+5 more" at bounding box center [738, 526] width 121 height 16
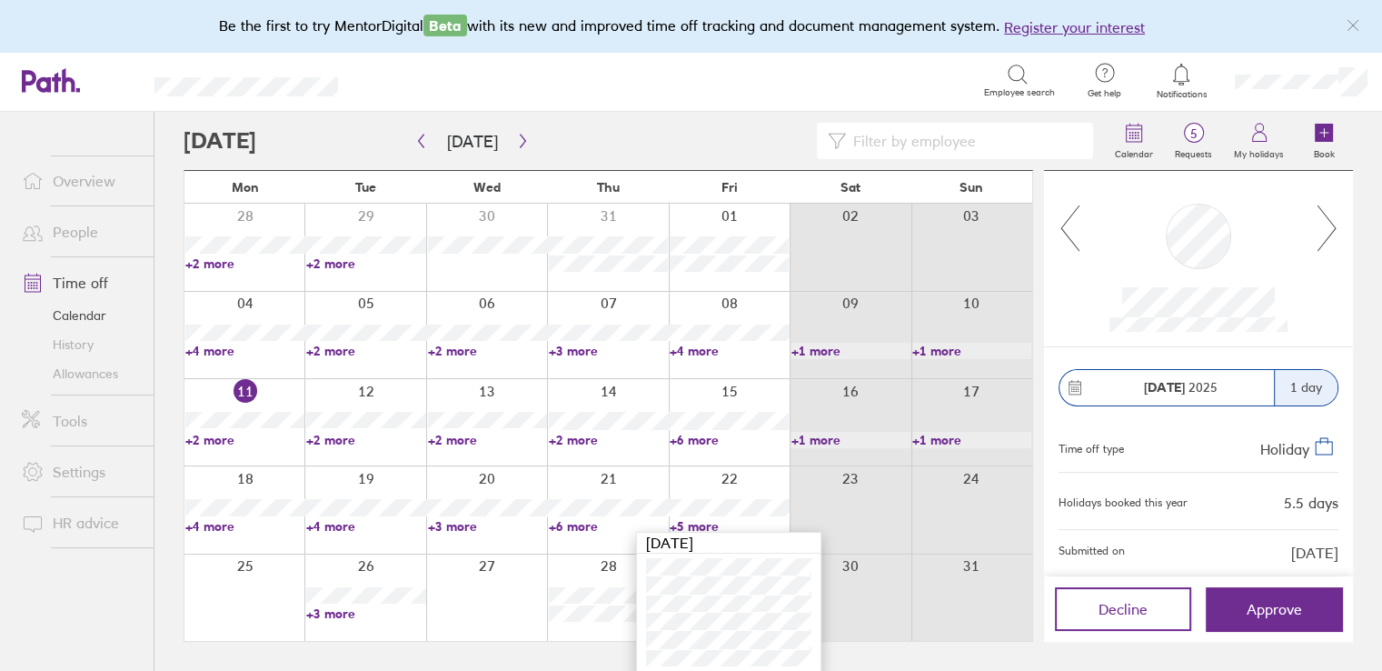
click at [1172, 489] on div "Holidays booked this year 5.5 days" at bounding box center [1199, 500] width 280 height 27
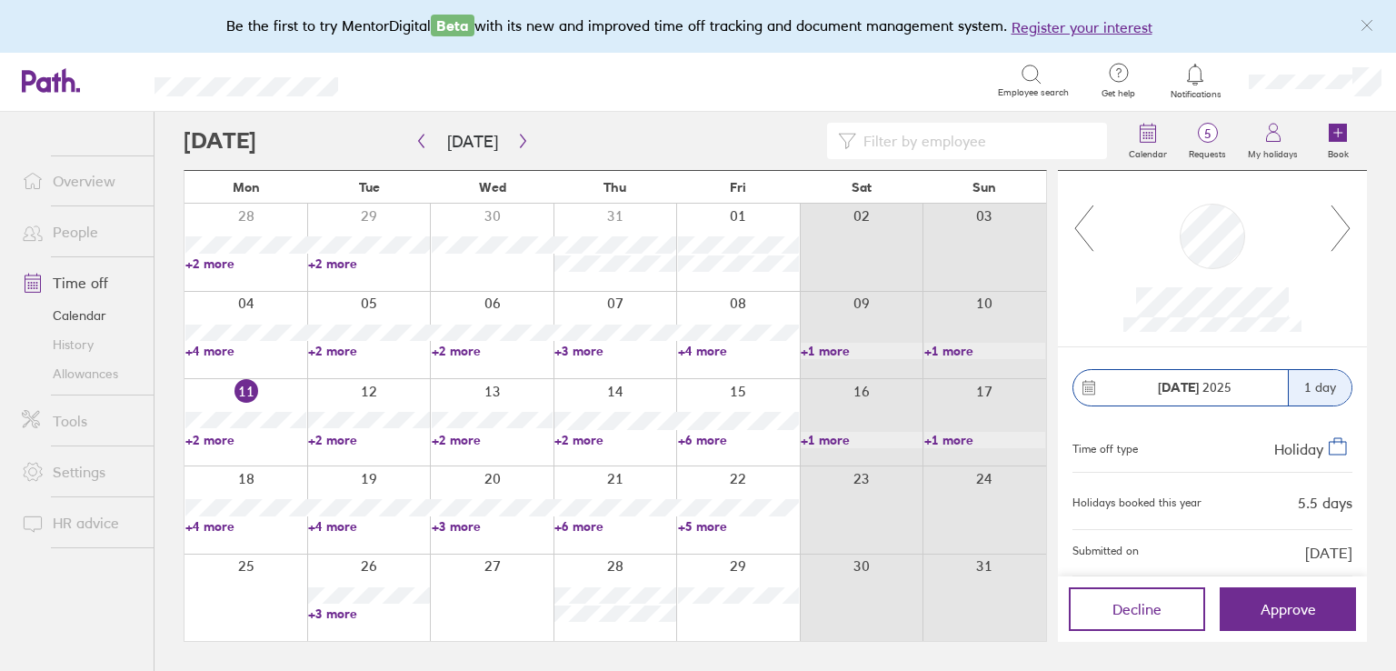
click at [702, 525] on link "+5 more" at bounding box center [738, 526] width 121 height 16
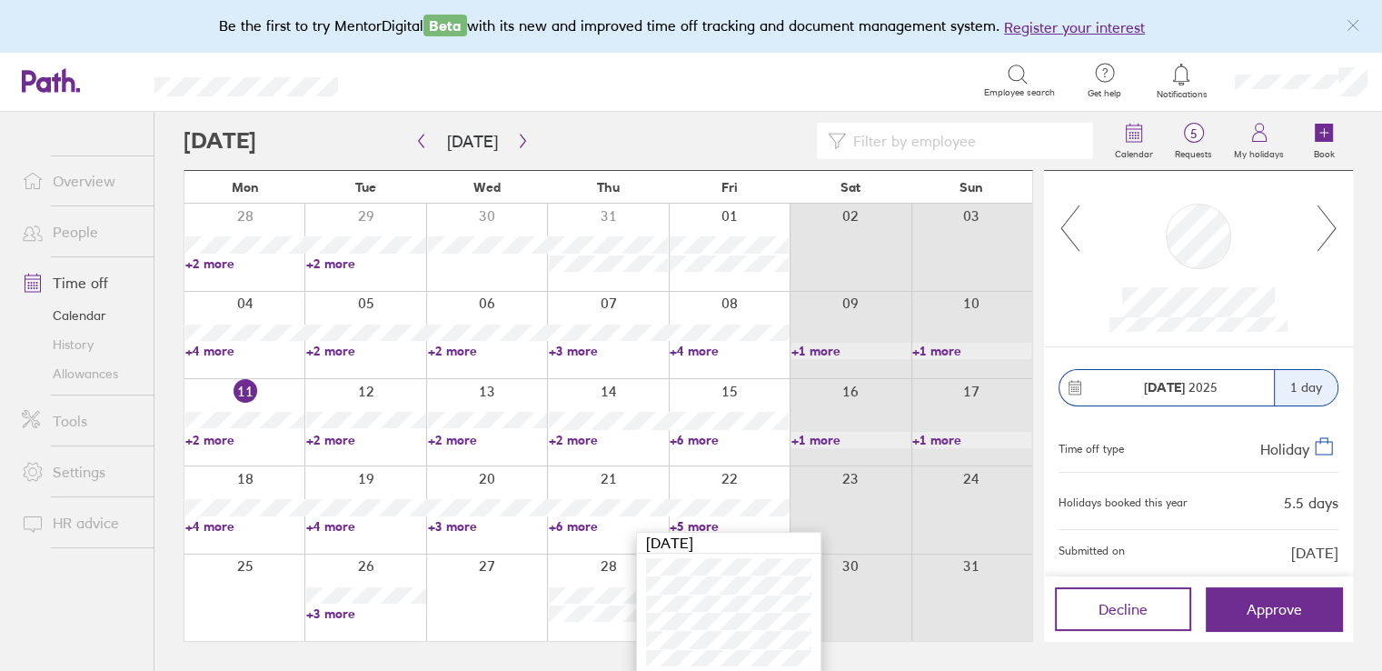
click at [567, 108] on div "Search Employee search" at bounding box center [716, 82] width 699 height 59
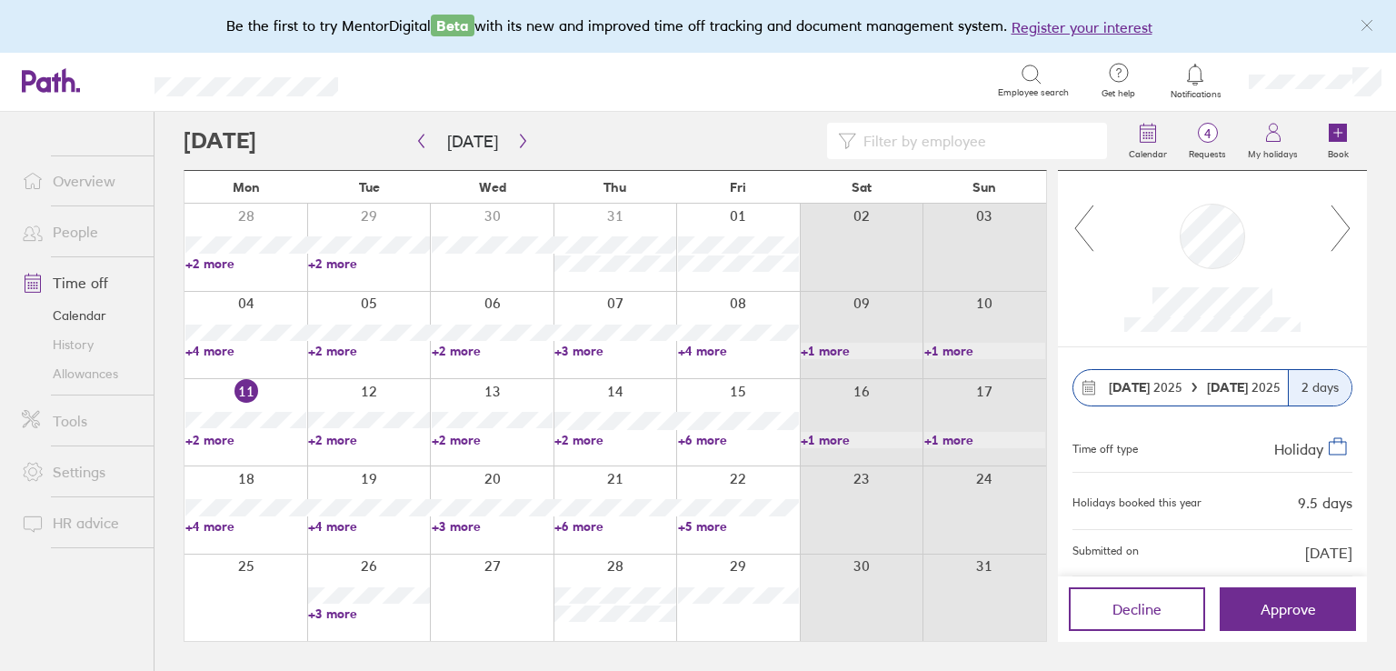
click at [1349, 232] on icon at bounding box center [1340, 228] width 23 height 49
click at [1204, 131] on span "4" at bounding box center [1207, 133] width 59 height 15
click at [444, 437] on link "+2 more" at bounding box center [492, 440] width 121 height 16
drag, startPoint x: 531, startPoint y: 99, endPoint x: 273, endPoint y: 444, distance: 431.1
click at [531, 99] on div "Search Employee search" at bounding box center [723, 81] width 712 height 56
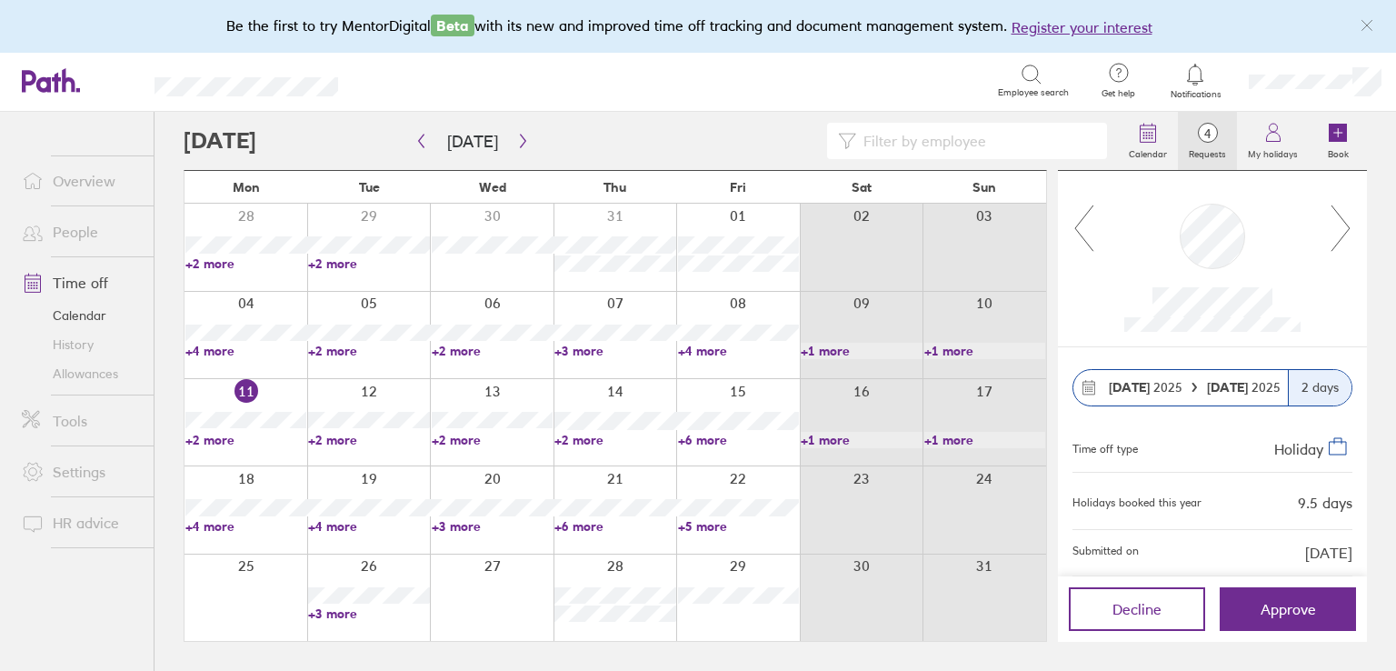
click at [215, 528] on link "+4 more" at bounding box center [245, 526] width 121 height 16
click at [516, 139] on icon "button" at bounding box center [523, 141] width 14 height 15
